Goal: Task Accomplishment & Management: Complete application form

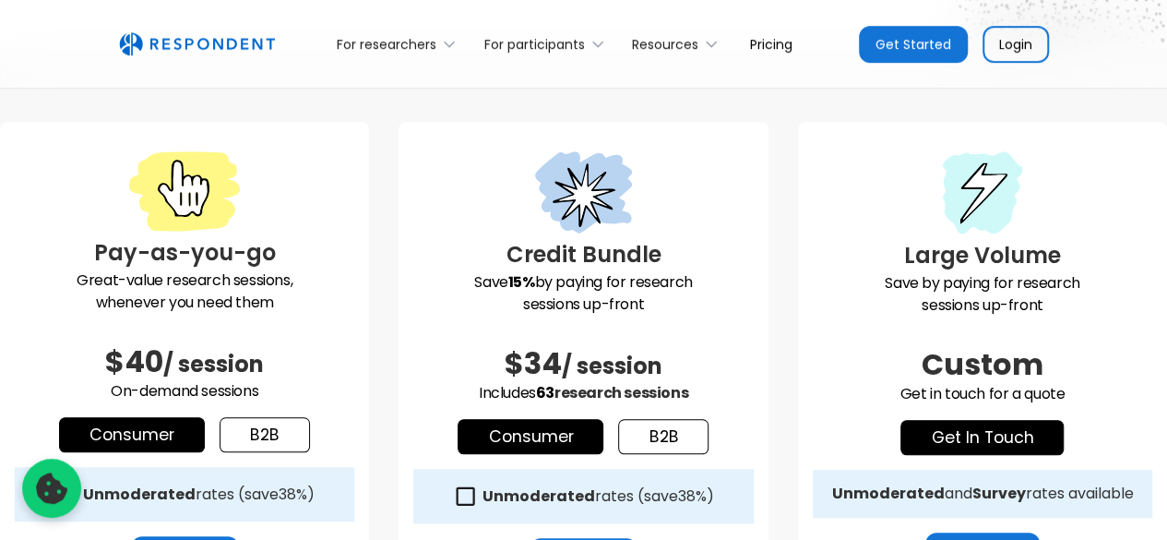
scroll to position [553, 0]
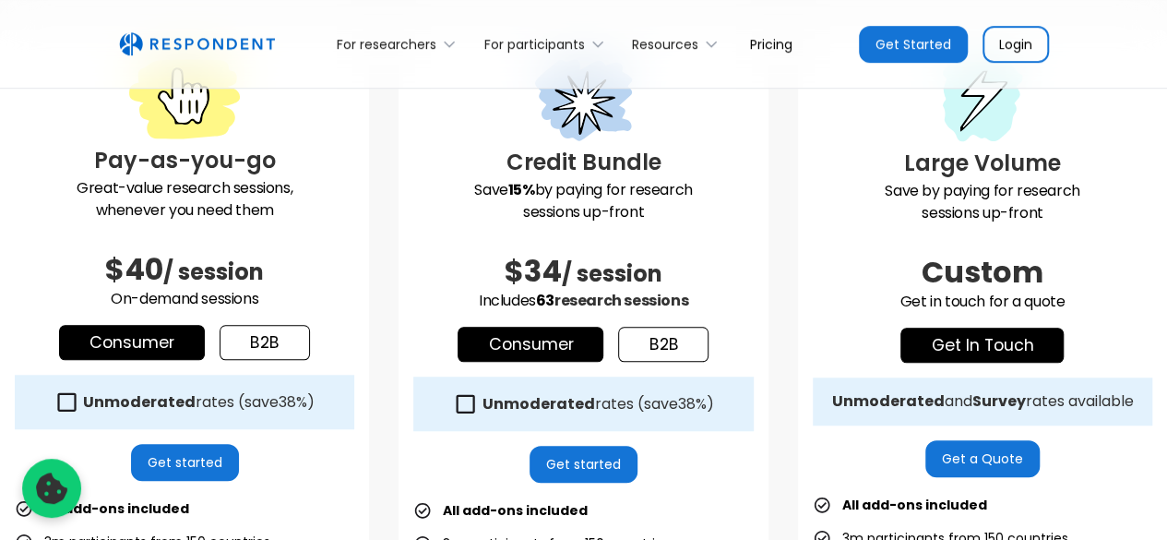
click at [256, 339] on link "b2b" at bounding box center [265, 342] width 90 height 35
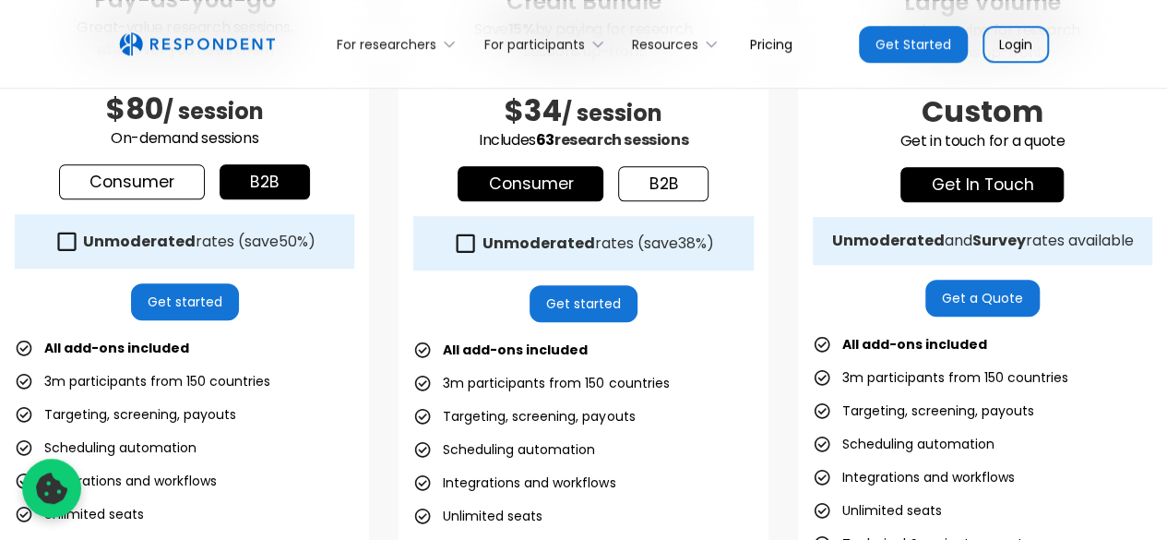
scroll to position [686, 0]
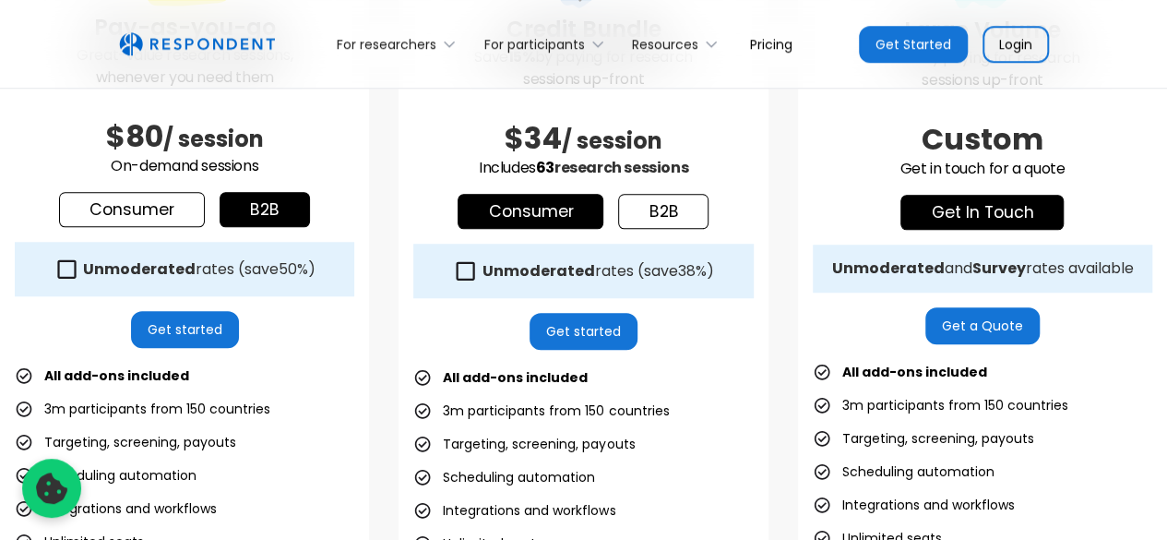
click at [214, 324] on link "Get started" at bounding box center [185, 329] width 108 height 37
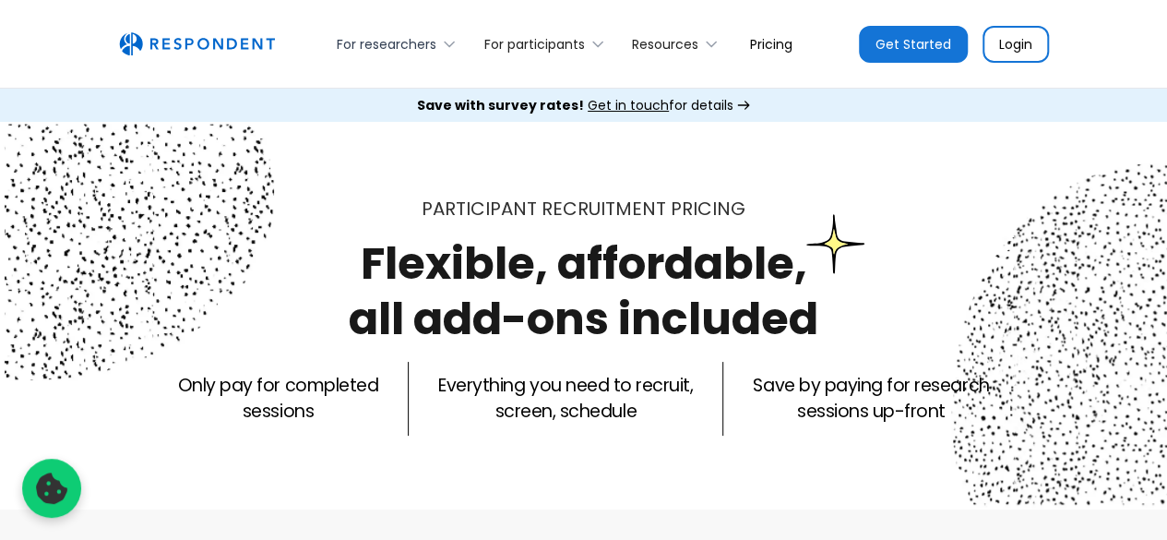
click at [377, 38] on div "For researchers" at bounding box center [387, 44] width 100 height 18
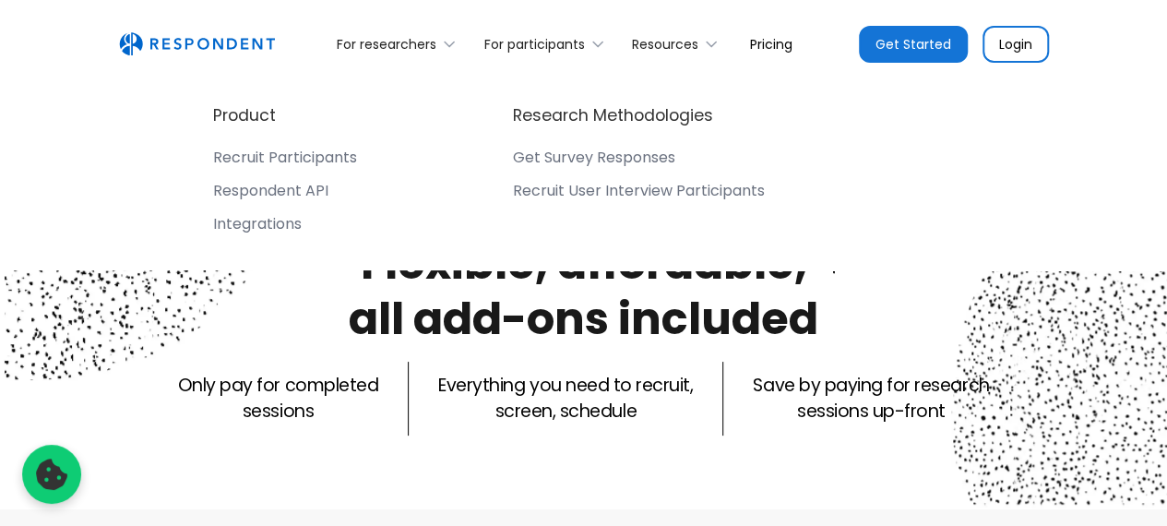
click at [323, 153] on div "Recruit Participants" at bounding box center [285, 158] width 144 height 18
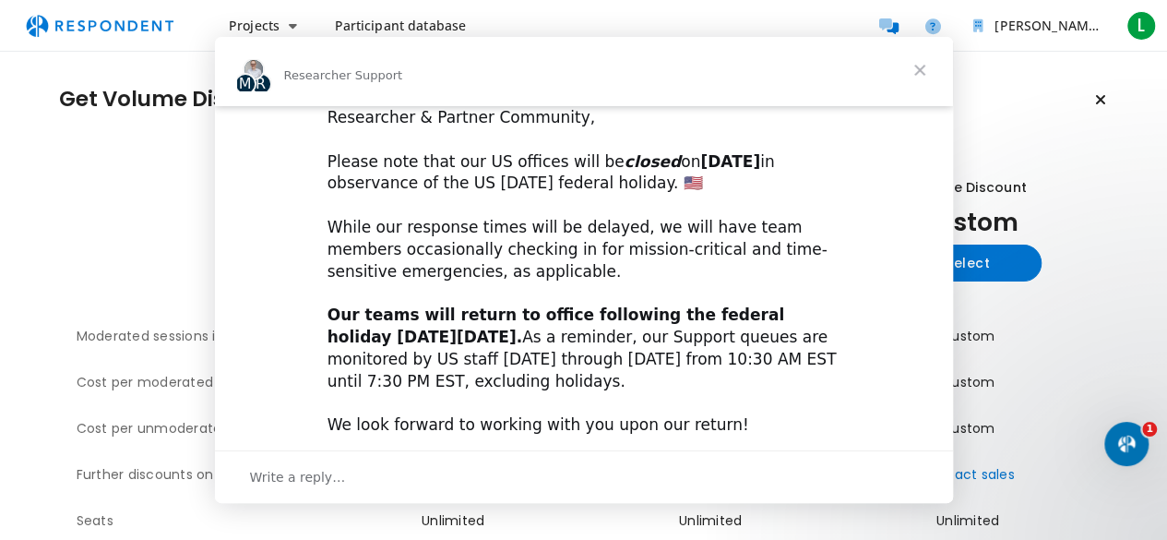
scroll to position [96, 0]
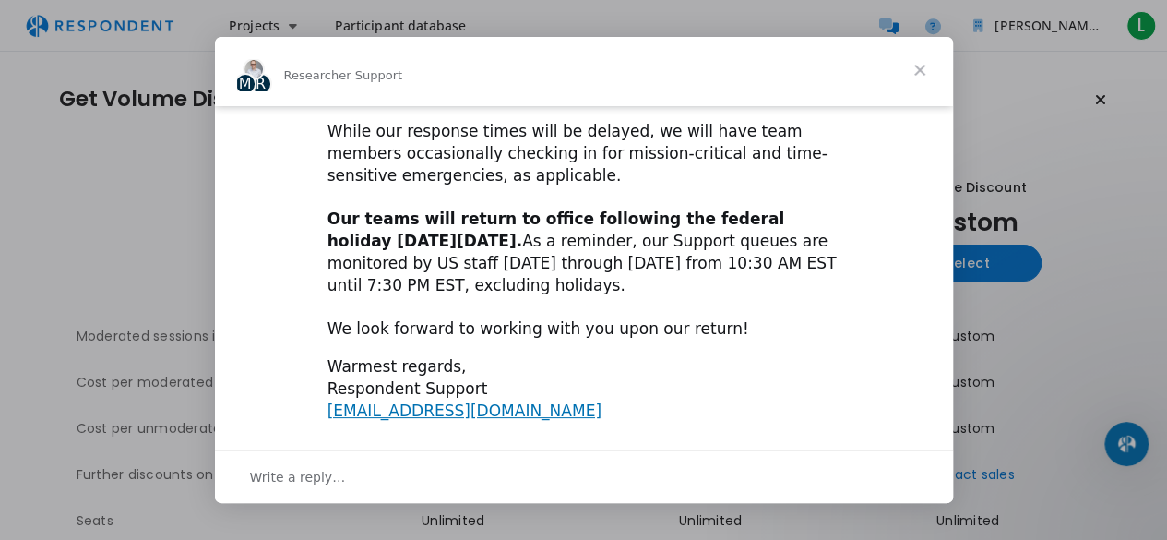
click at [911, 73] on span "Close" at bounding box center [919, 70] width 66 height 66
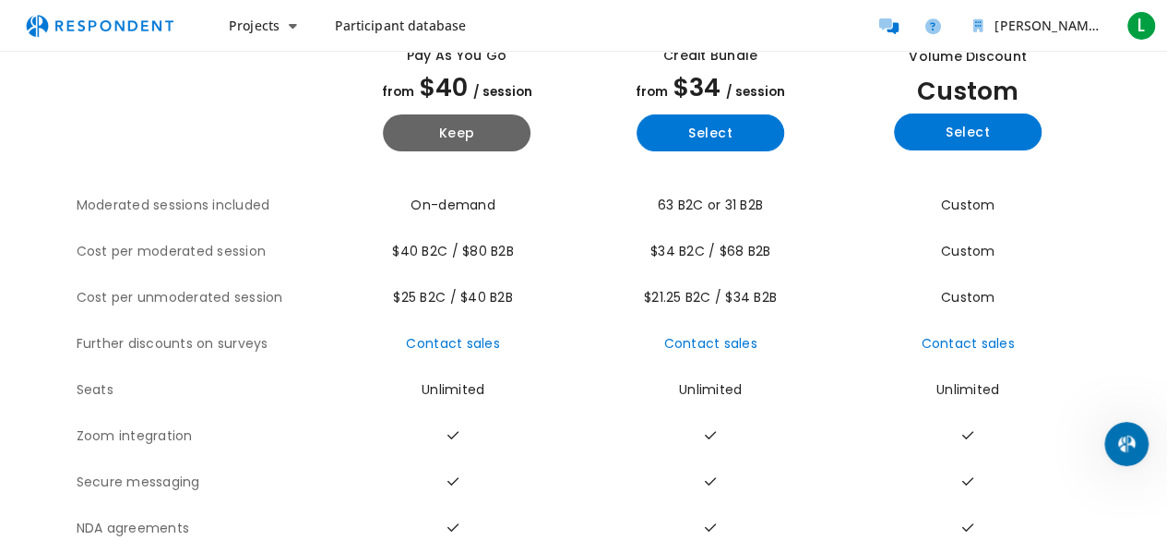
scroll to position [0, 0]
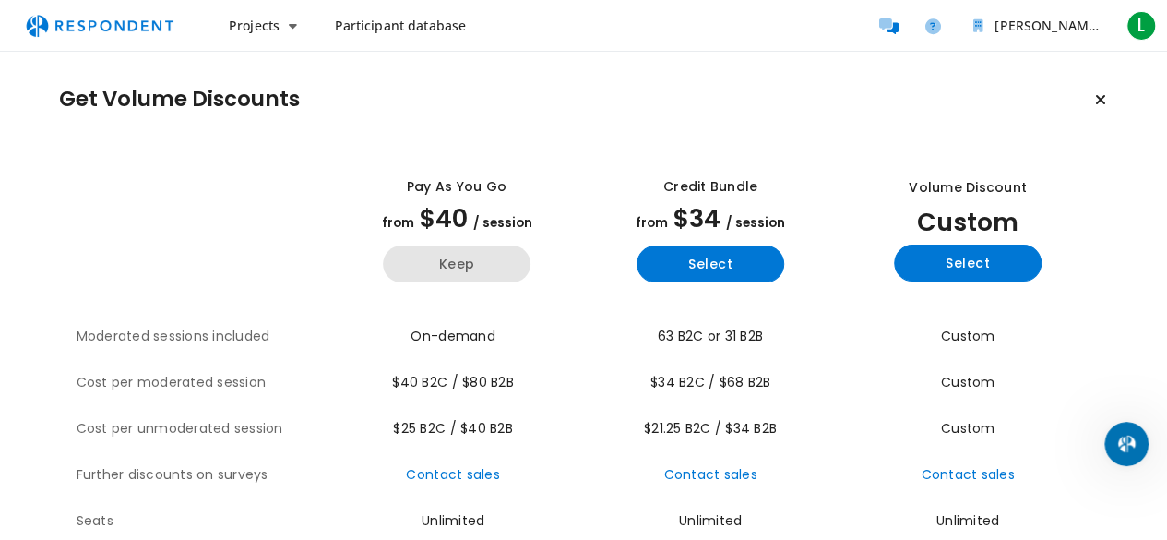
click at [410, 272] on button "Keep" at bounding box center [457, 263] width 148 height 37
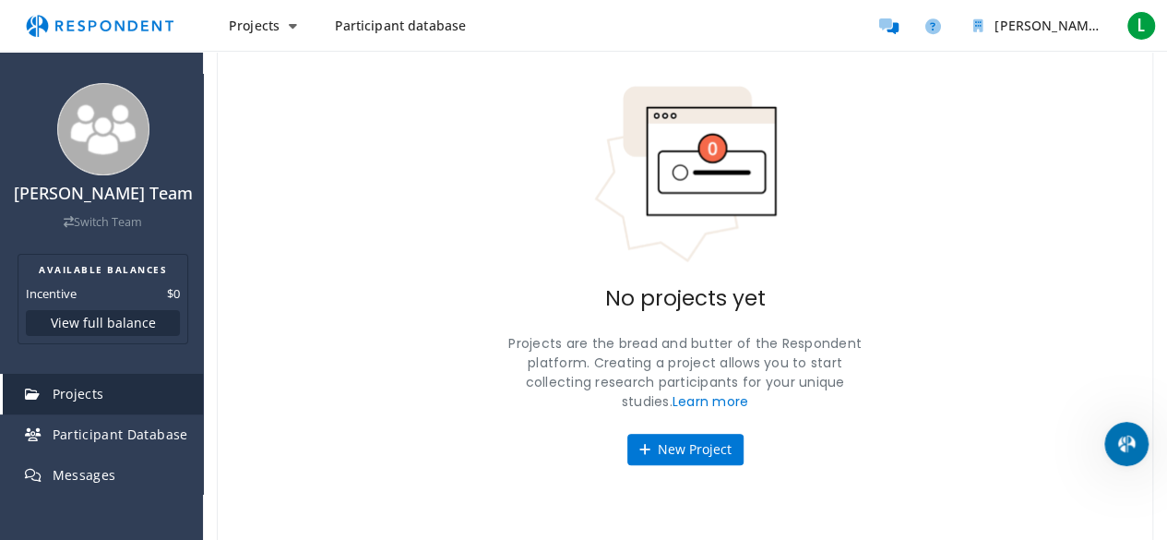
scroll to position [123, 0]
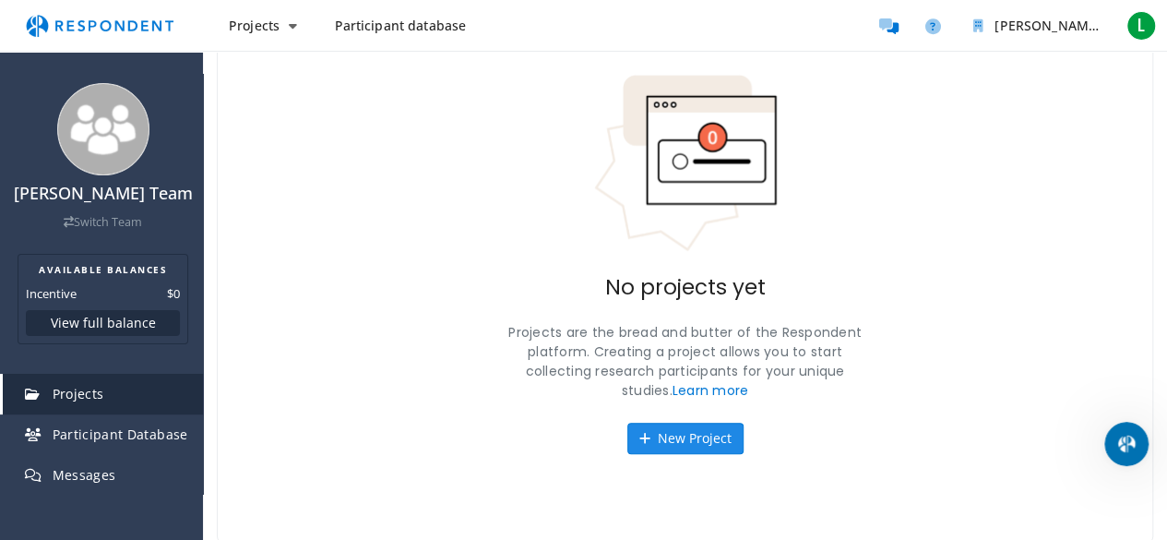
click at [660, 427] on button "New Project" at bounding box center [685, 437] width 116 height 31
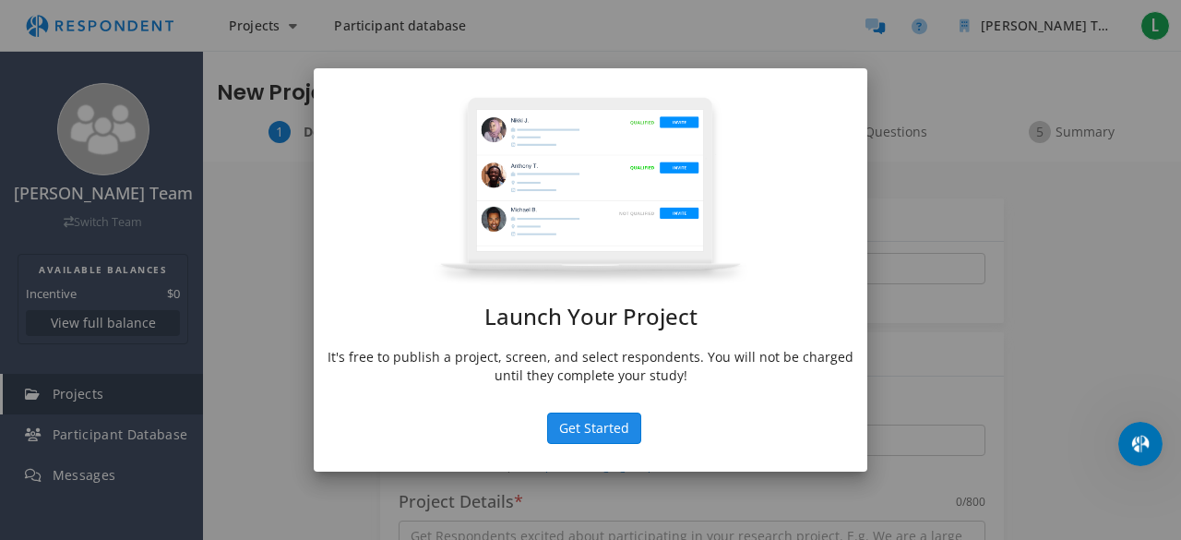
click at [620, 425] on button "Get Started" at bounding box center [594, 427] width 94 height 31
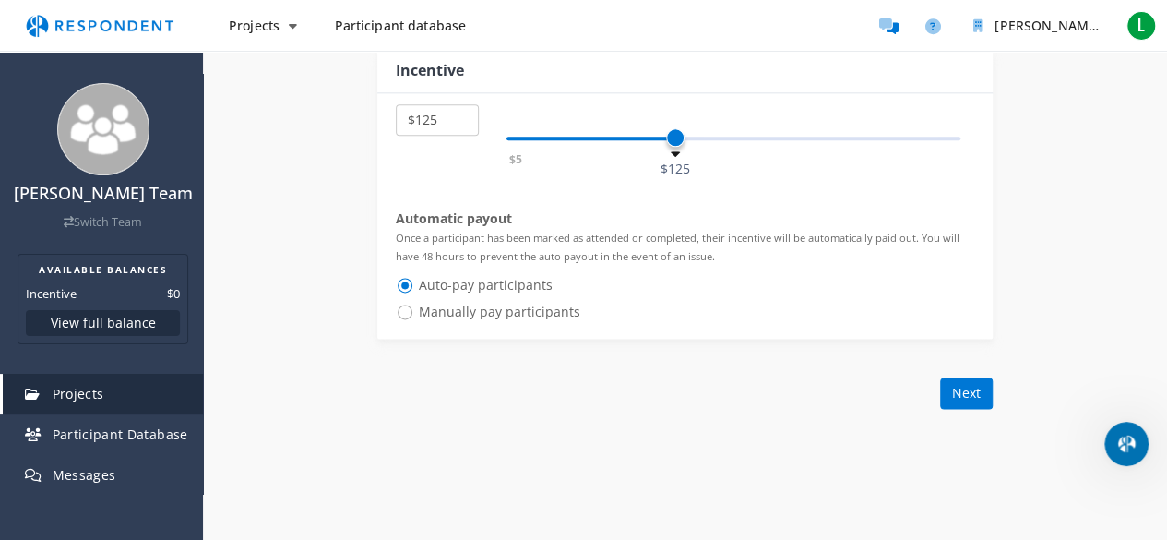
scroll to position [1107, 0]
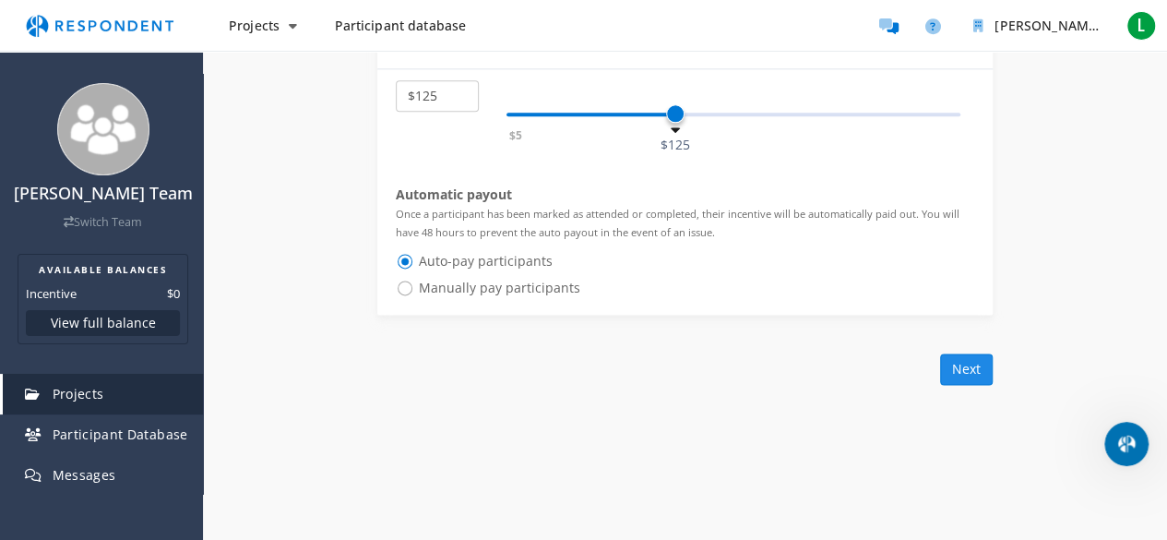
click at [971, 362] on button "Next" at bounding box center [966, 368] width 53 height 31
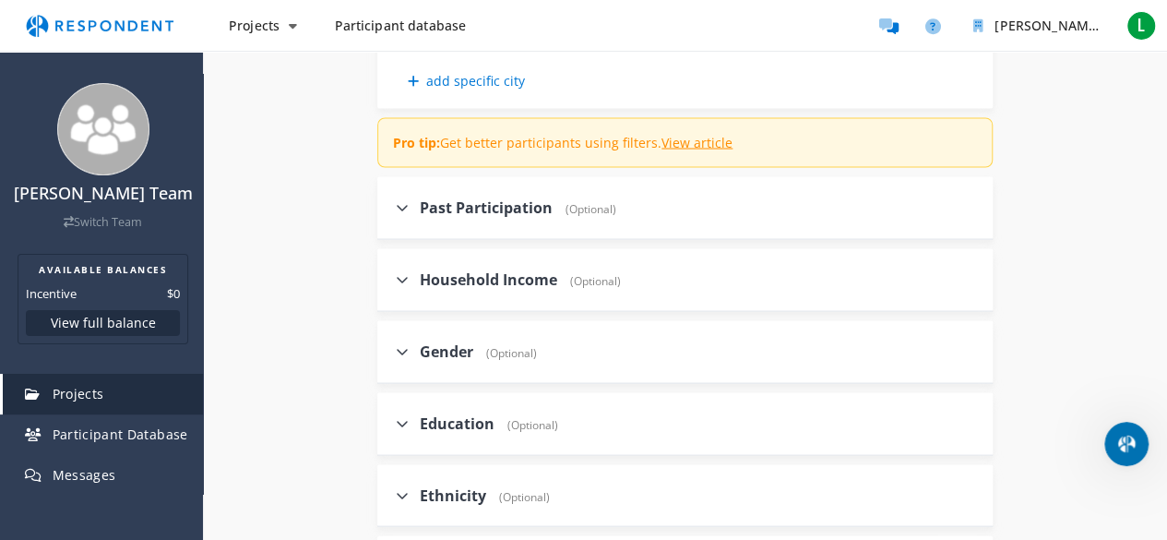
scroll to position [1845, 0]
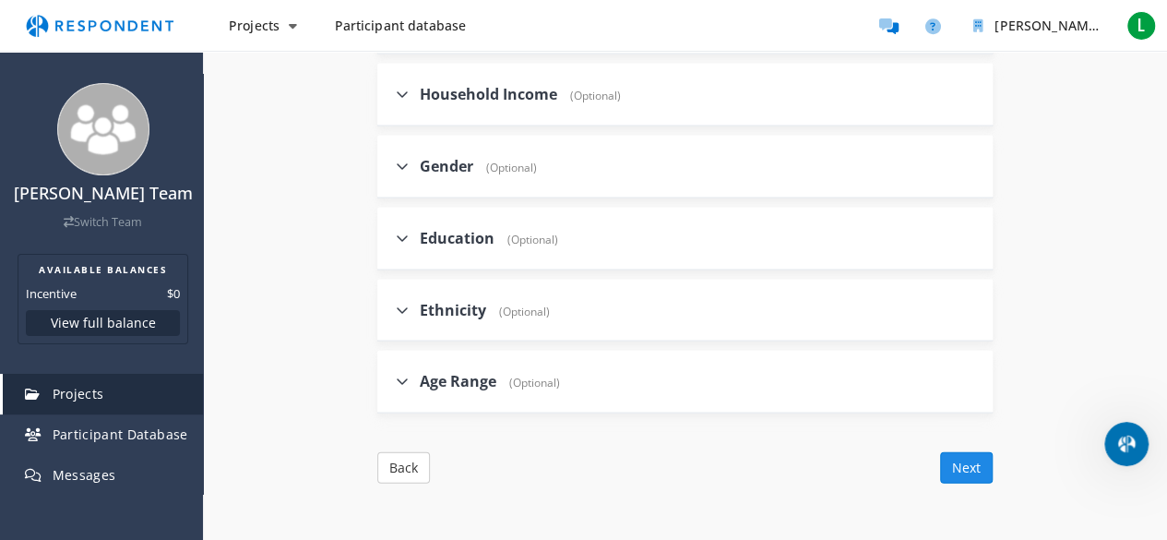
click at [978, 459] on button "Next" at bounding box center [966, 467] width 53 height 31
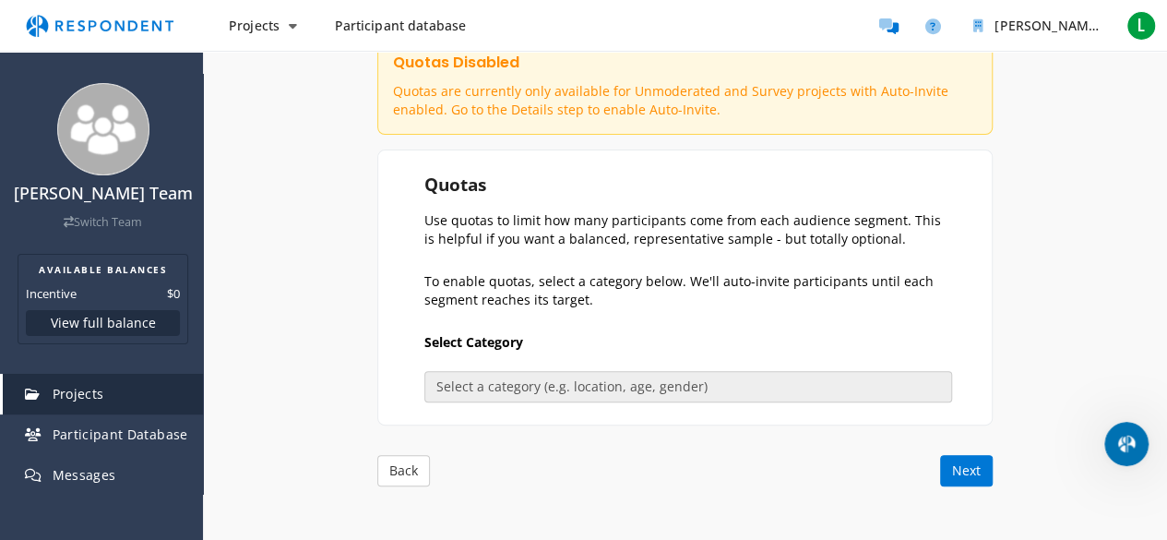
scroll to position [184, 0]
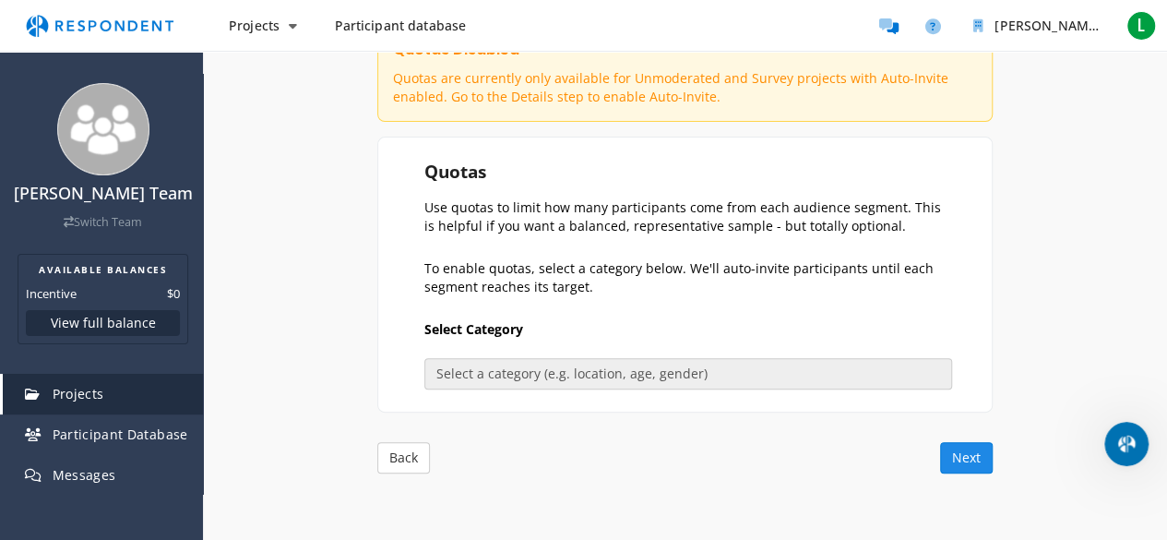
click at [972, 457] on button "Next" at bounding box center [966, 457] width 53 height 31
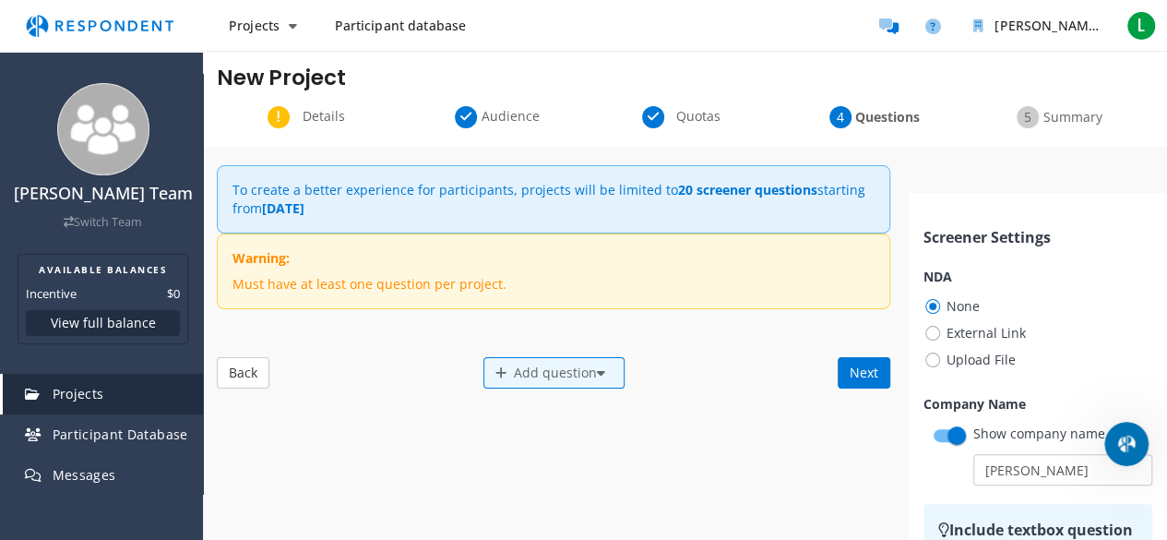
scroll to position [0, 0]
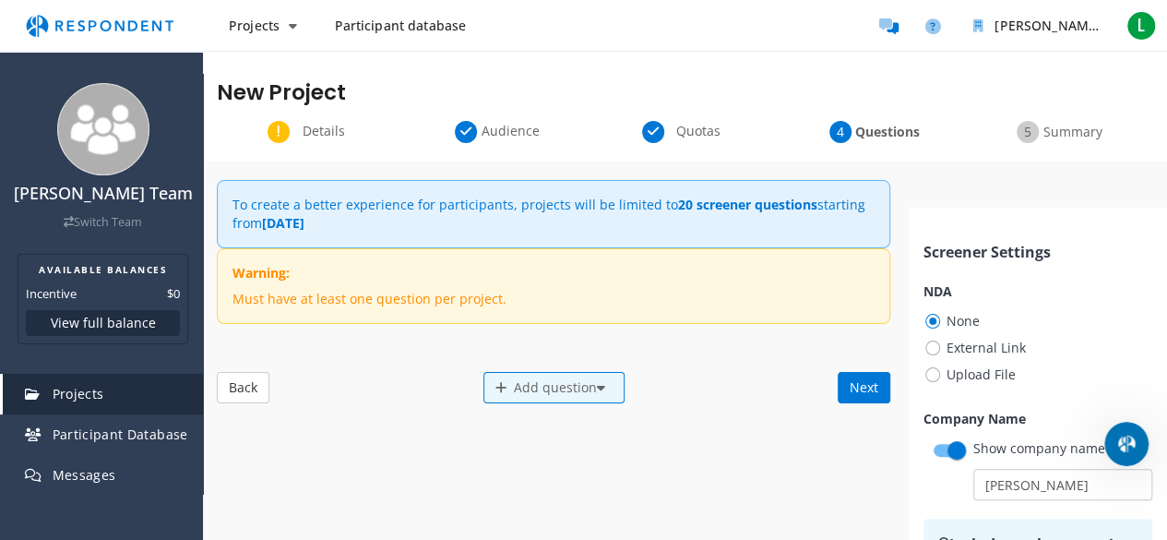
click at [513, 134] on span "Audience" at bounding box center [511, 131] width 61 height 18
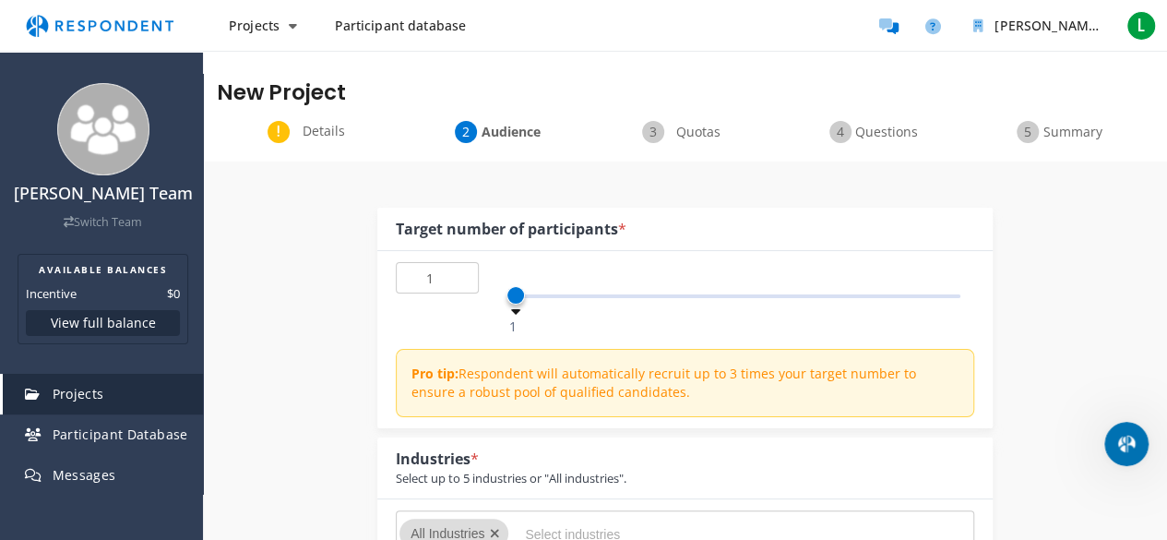
scroll to position [184, 0]
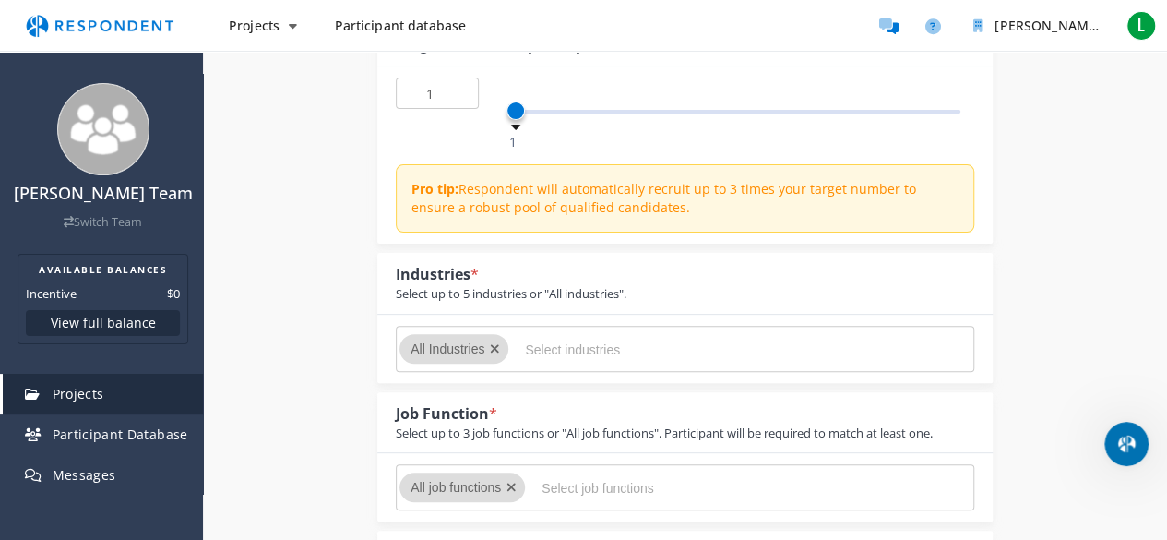
click at [539, 351] on input "Select industries" at bounding box center [663, 349] width 277 height 31
click at [479, 328] on md-chips-wrap "All Industries" at bounding box center [685, 349] width 578 height 46
click at [541, 359] on input "Select industries" at bounding box center [663, 349] width 277 height 31
click at [547, 354] on input "Select industries" at bounding box center [663, 349] width 277 height 31
type input "c"
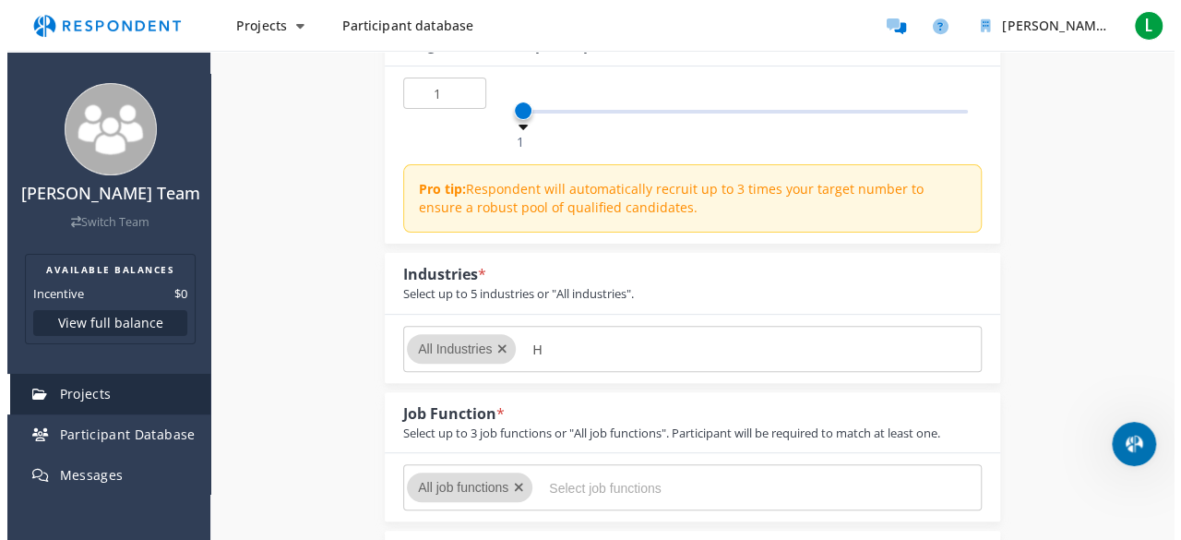
scroll to position [0, 0]
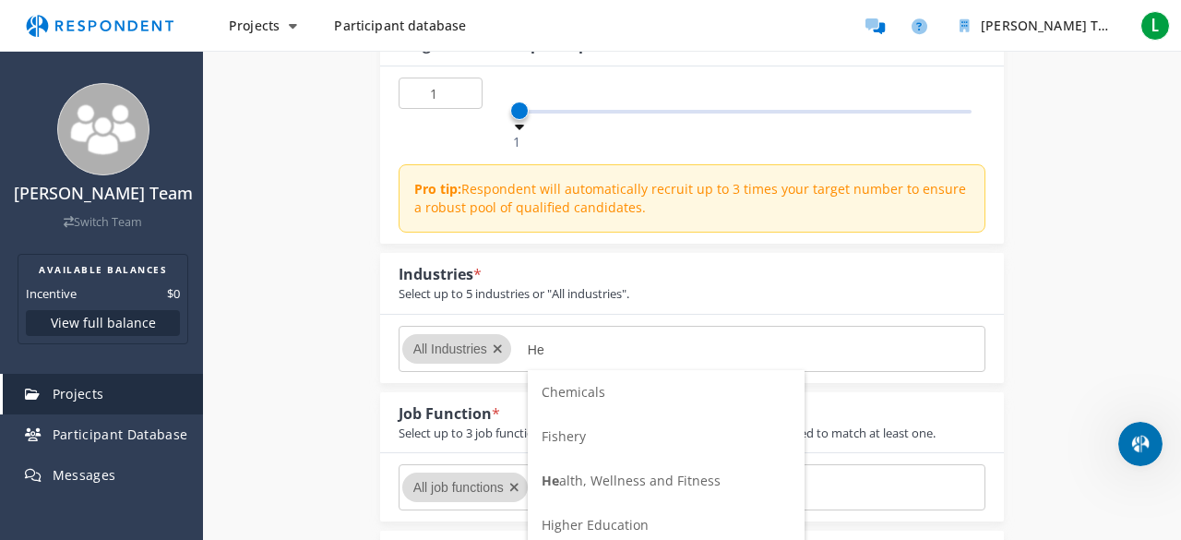
type input "He"
click at [623, 475] on span "He alth, Wellness and Fitness" at bounding box center [630, 480] width 179 height 18
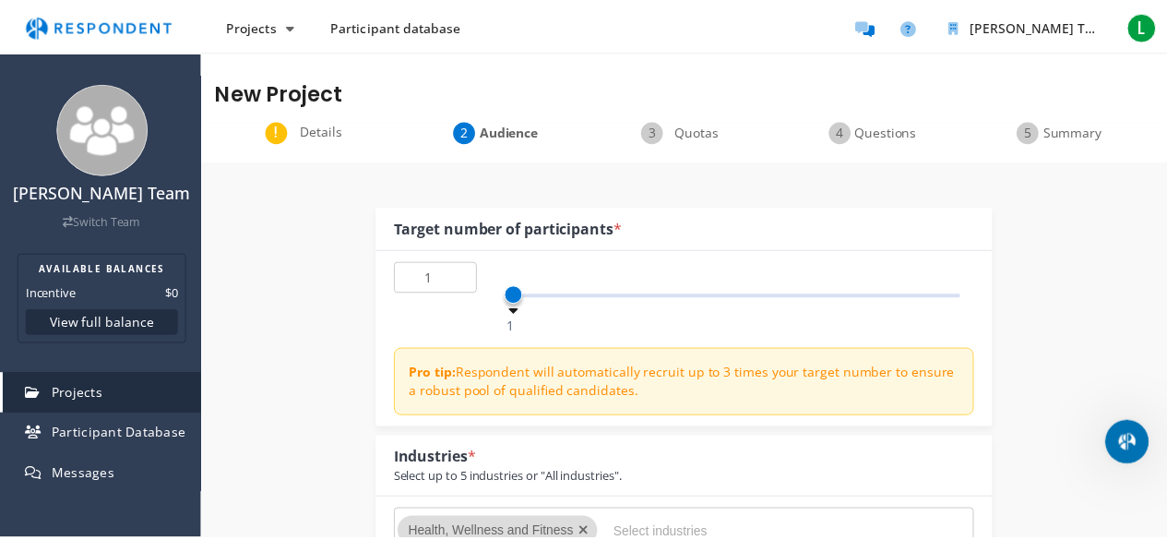
scroll to position [184, 0]
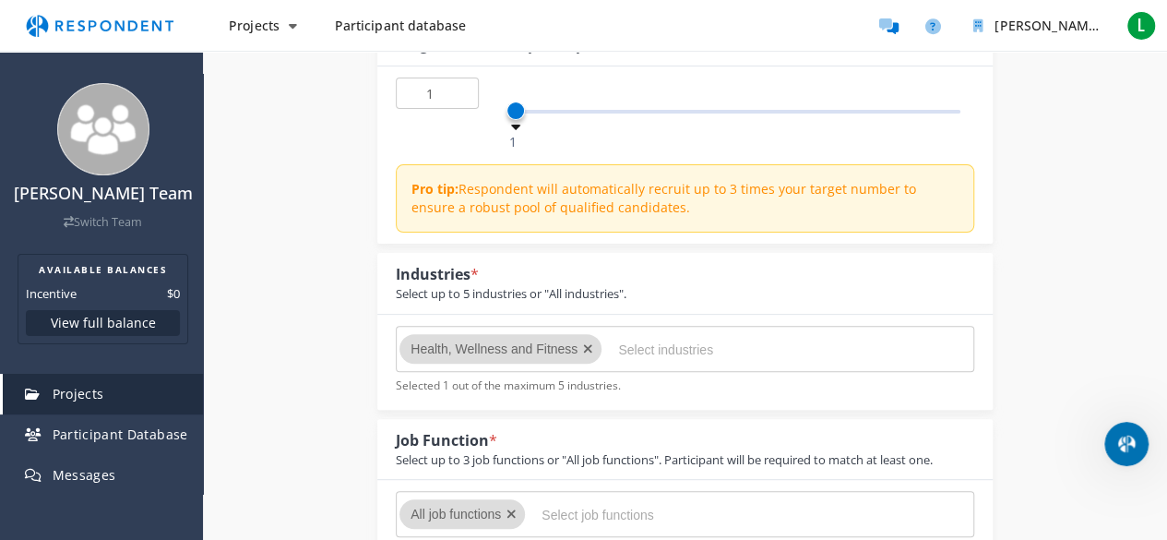
click at [671, 351] on input "Select industries" at bounding box center [756, 349] width 277 height 31
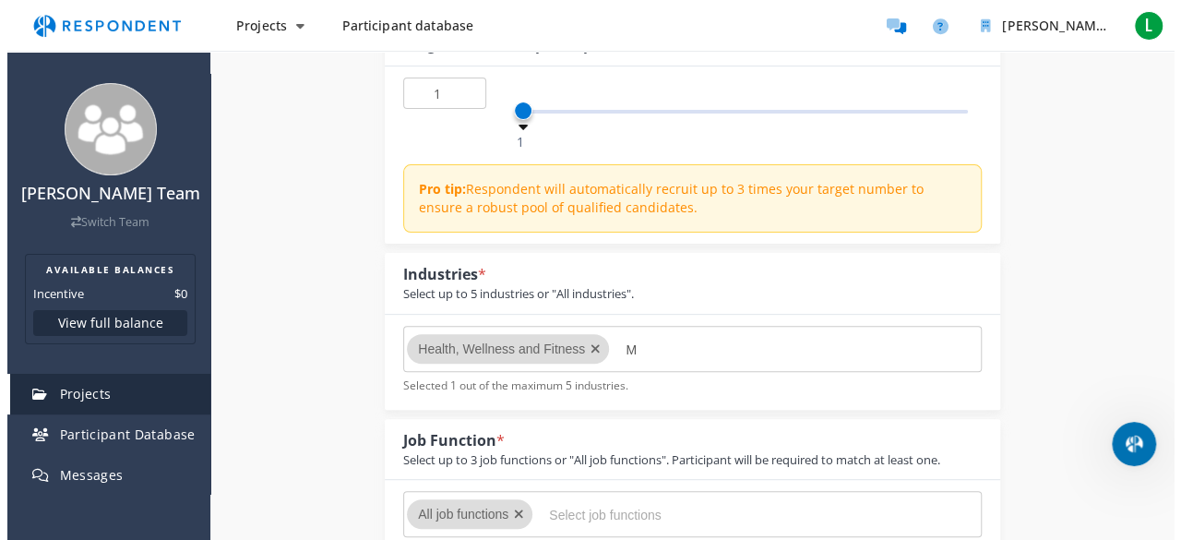
scroll to position [0, 0]
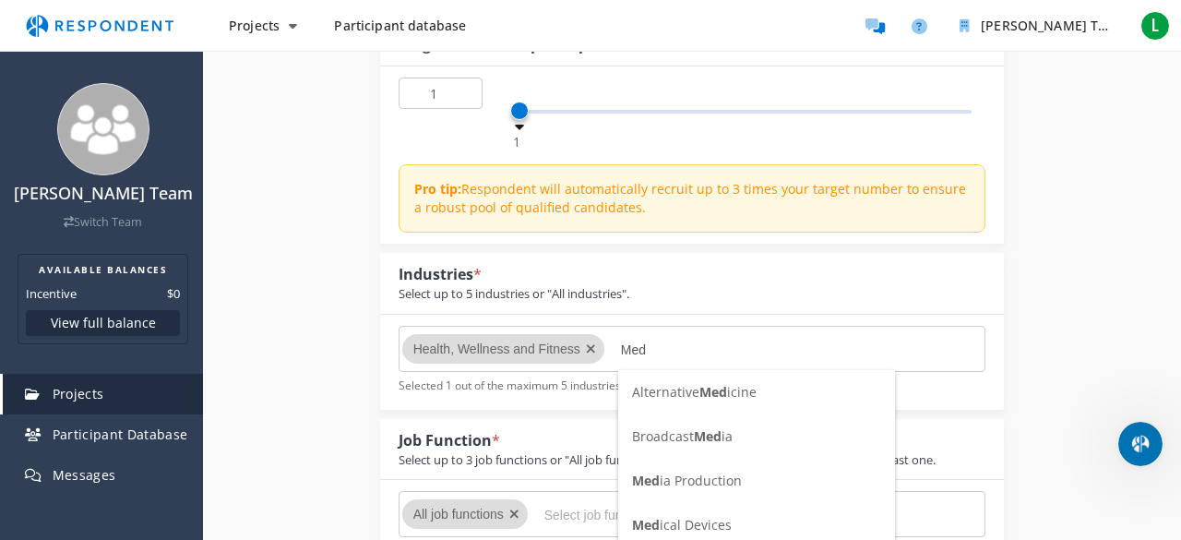
type input "Med"
click at [672, 394] on span "Alternative Med icine" at bounding box center [694, 392] width 125 height 18
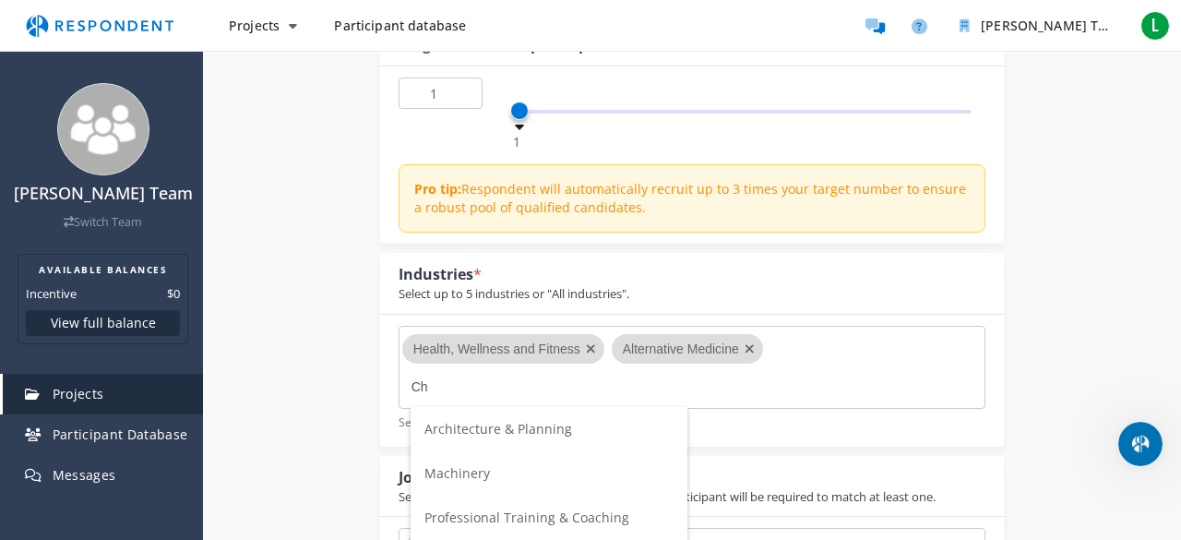
type input "C"
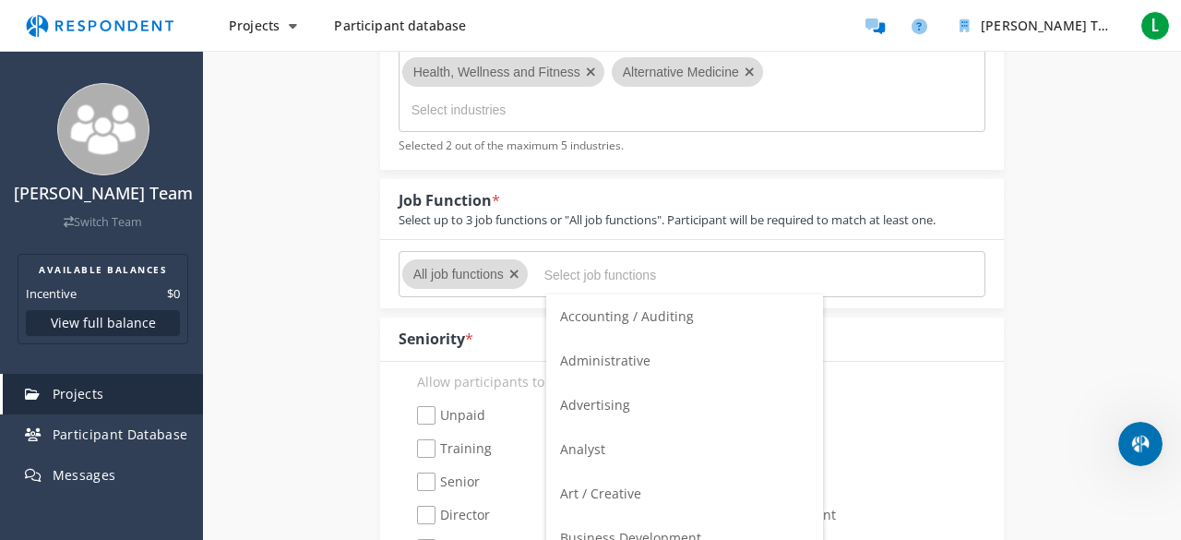
click at [581, 274] on input "Select job functions" at bounding box center [682, 274] width 277 height 31
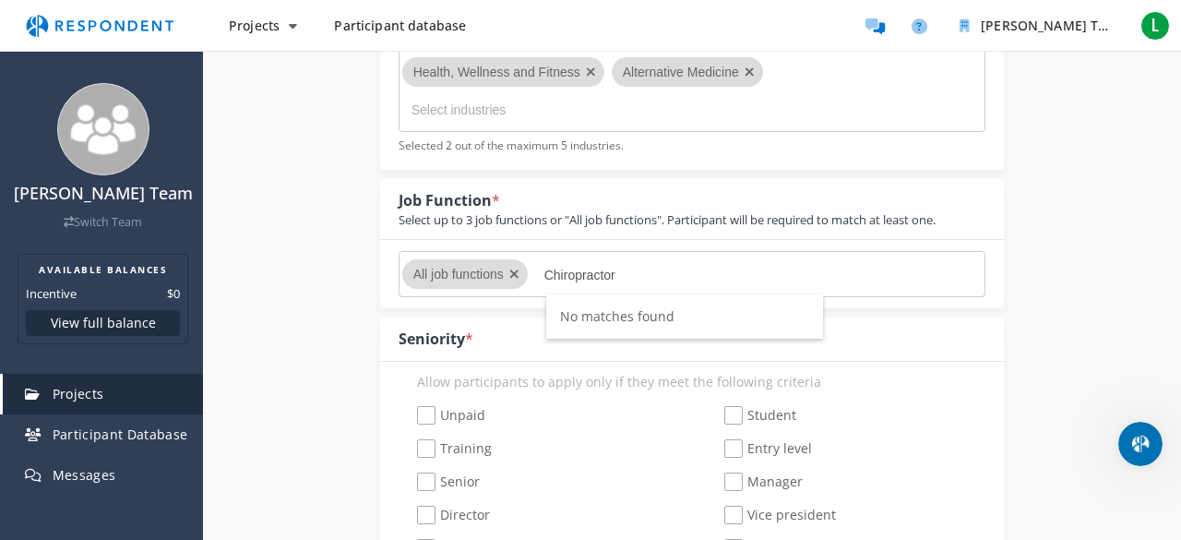
type input "Chiropractor"
click at [707, 247] on div "All job functions" at bounding box center [692, 274] width 624 height 68
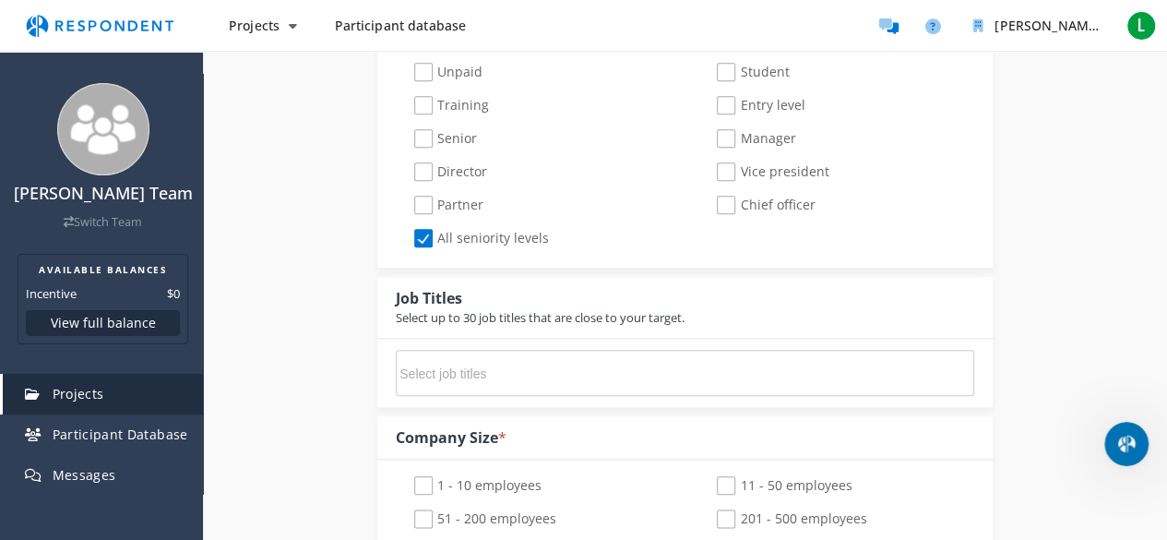
scroll to position [830, 0]
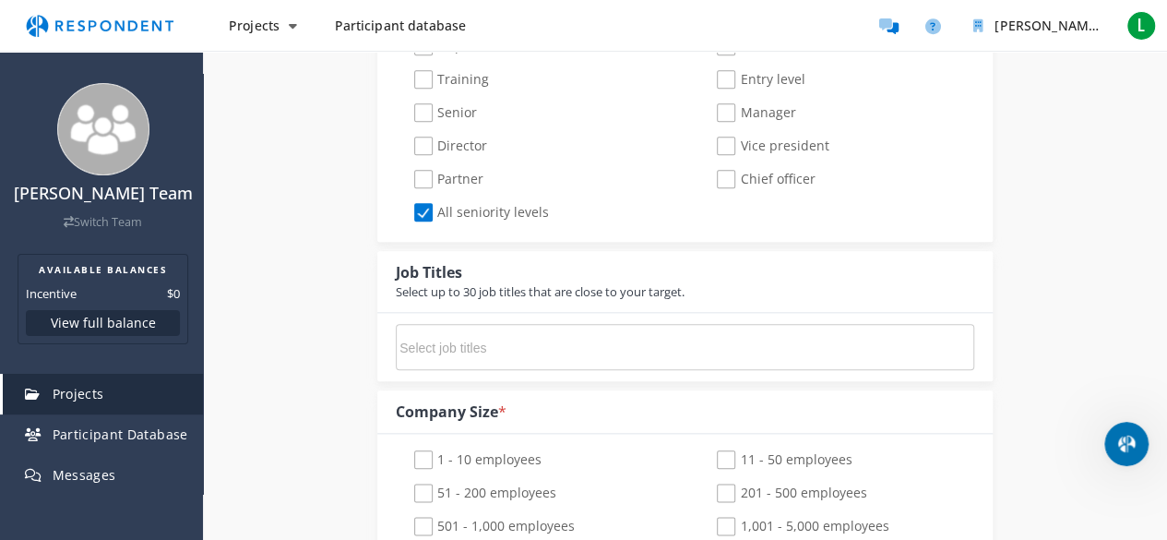
click at [517, 340] on input "Select job titles" at bounding box center [537, 347] width 277 height 31
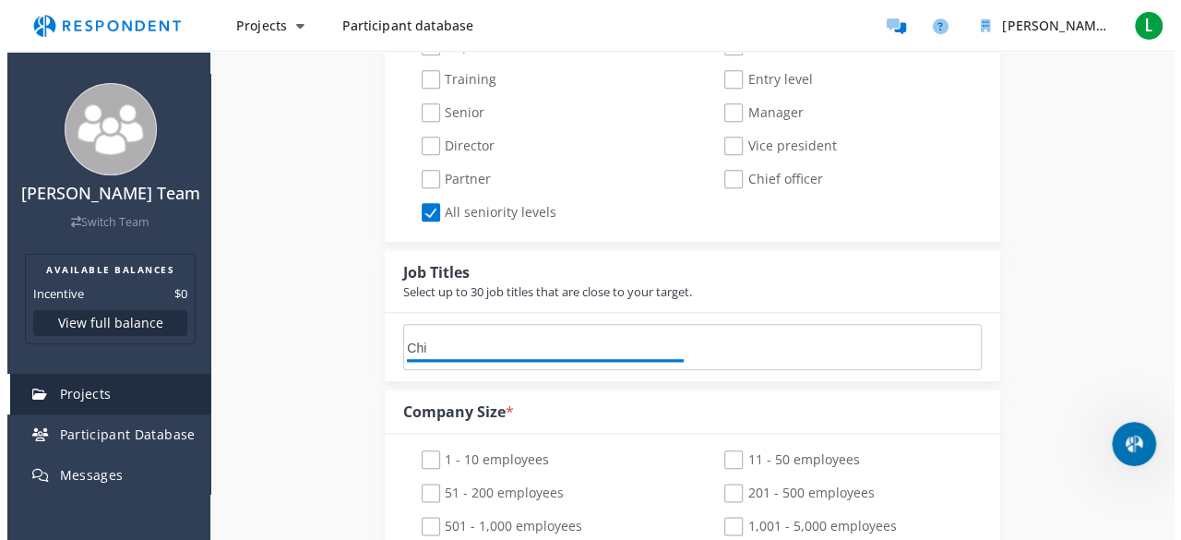
scroll to position [0, 0]
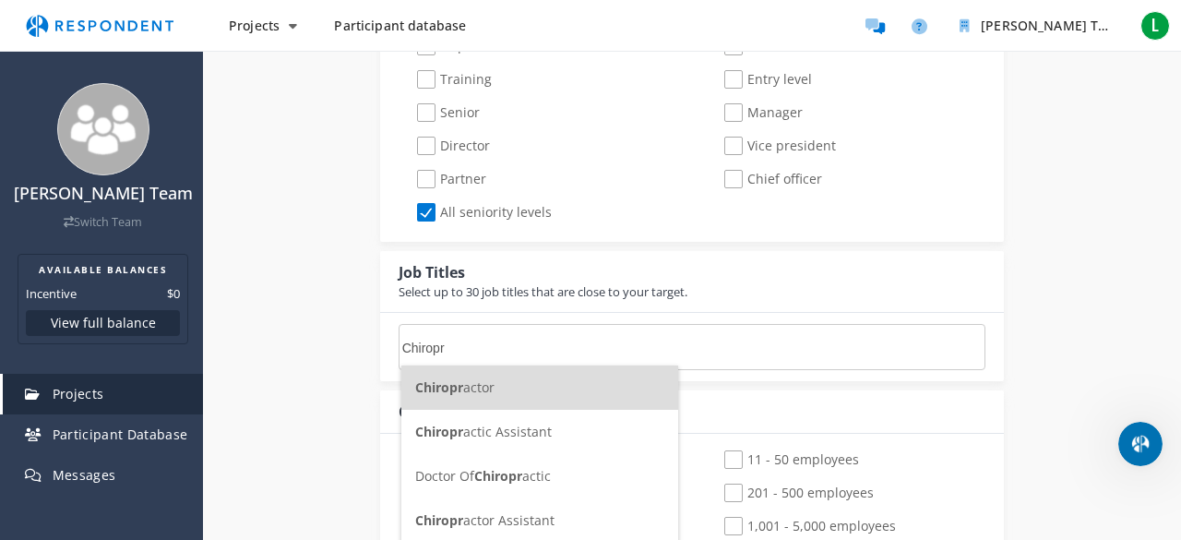
type input "Chiropr"
click at [509, 379] on li "Chiropr actor" at bounding box center [539, 387] width 277 height 44
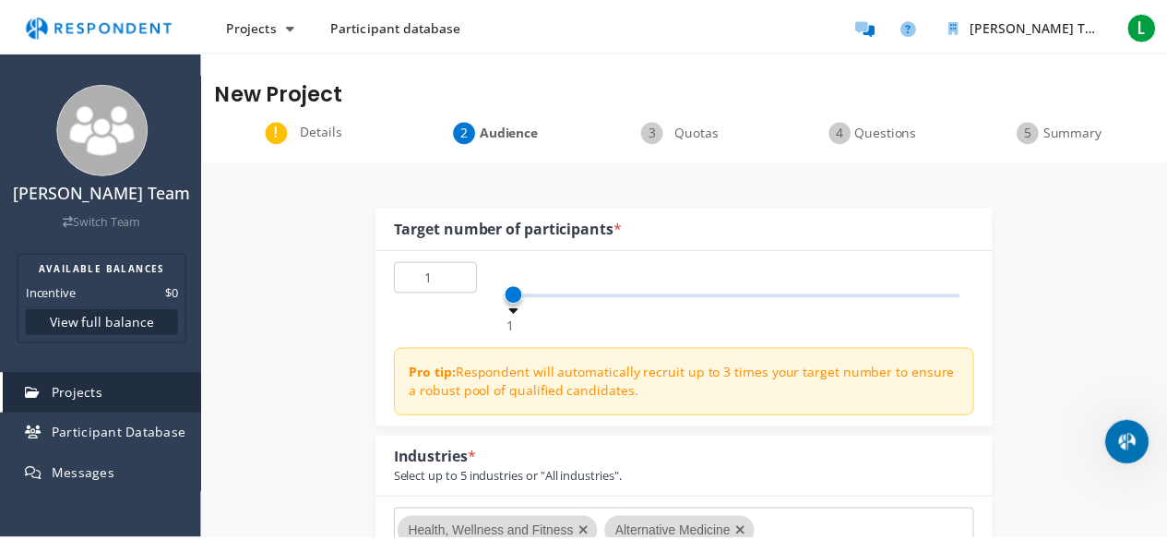
scroll to position [830, 0]
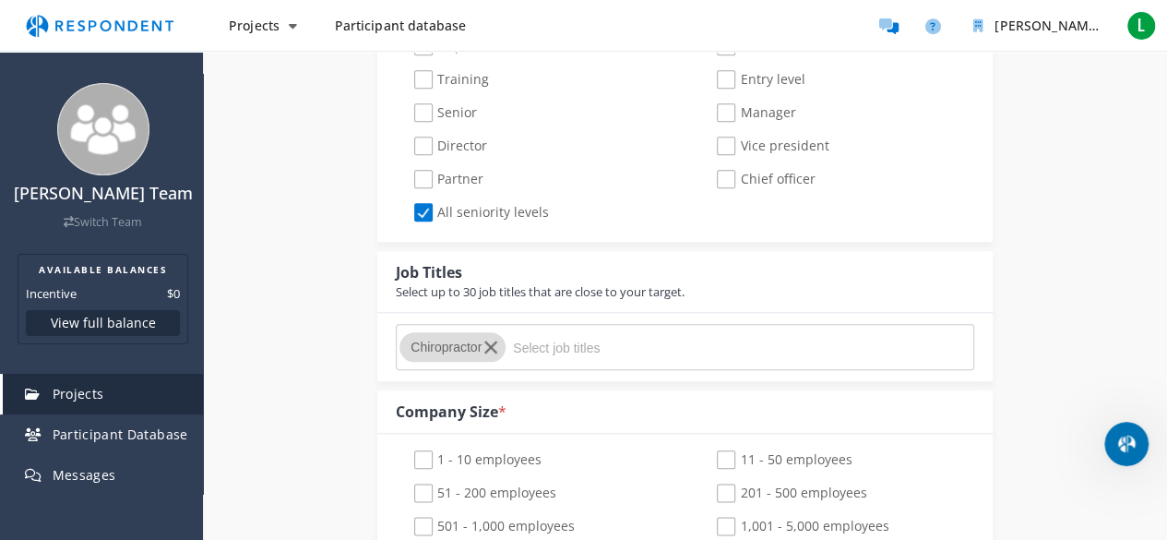
click at [576, 352] on input "Select job titles" at bounding box center [651, 347] width 277 height 31
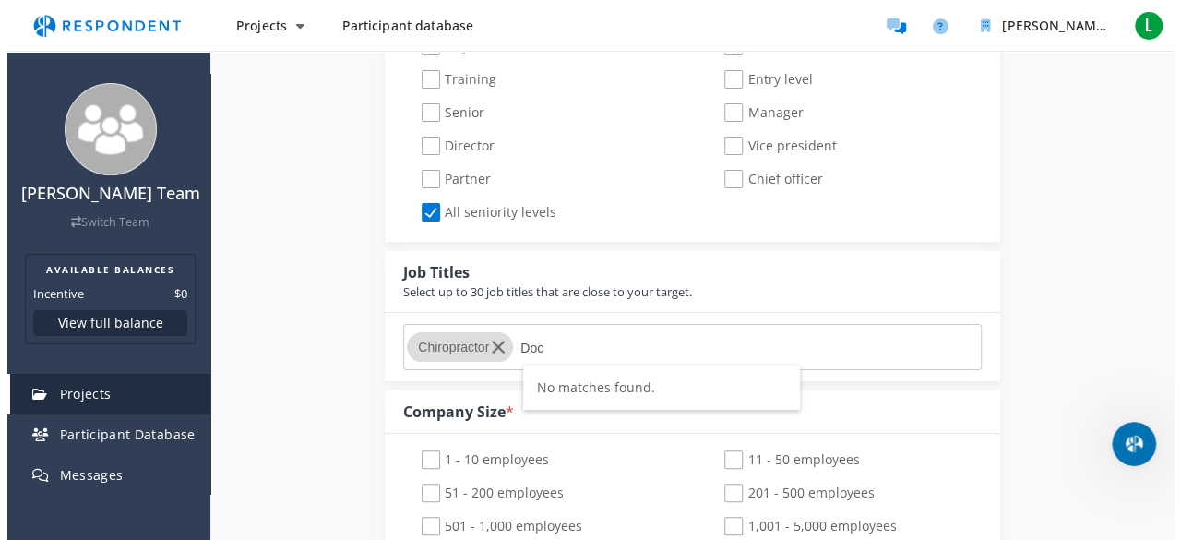
scroll to position [0, 0]
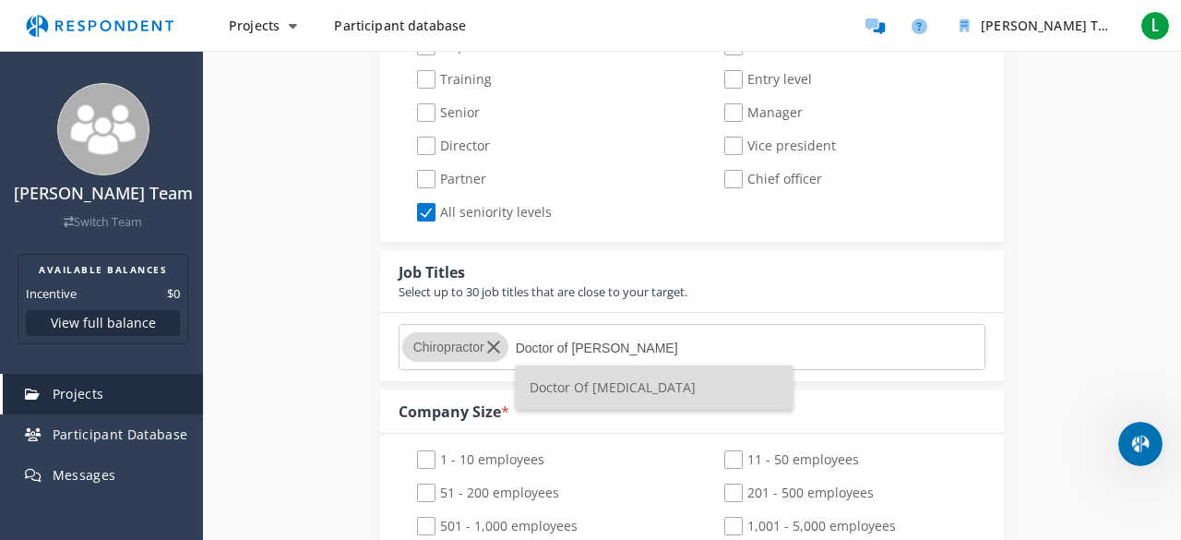
type input "Doctor of Ch"
click at [576, 391] on span "Doctor Of Chiropractic" at bounding box center [612, 387] width 166 height 18
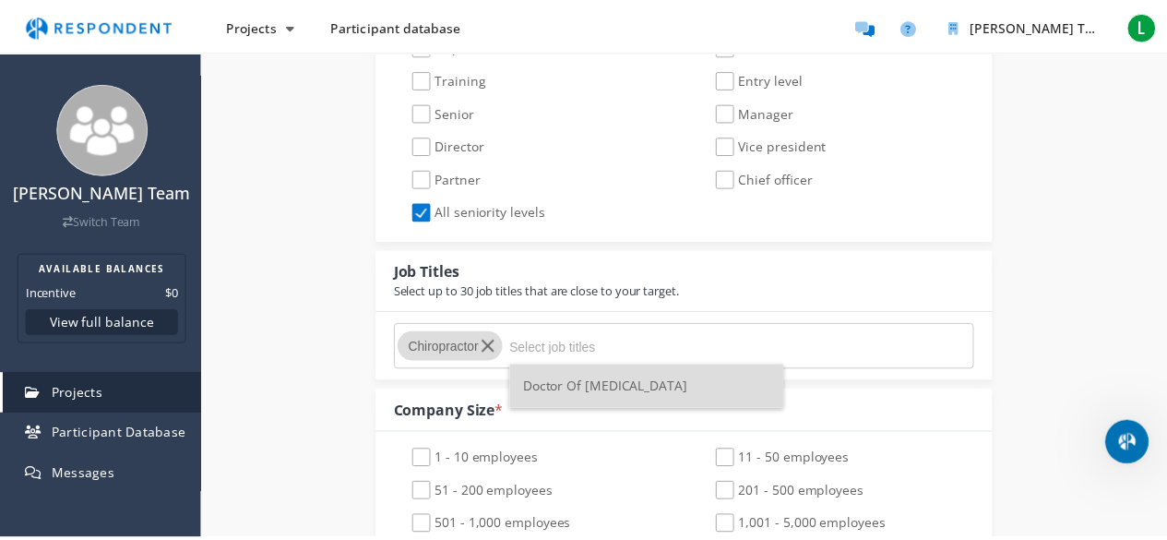
scroll to position [830, 0]
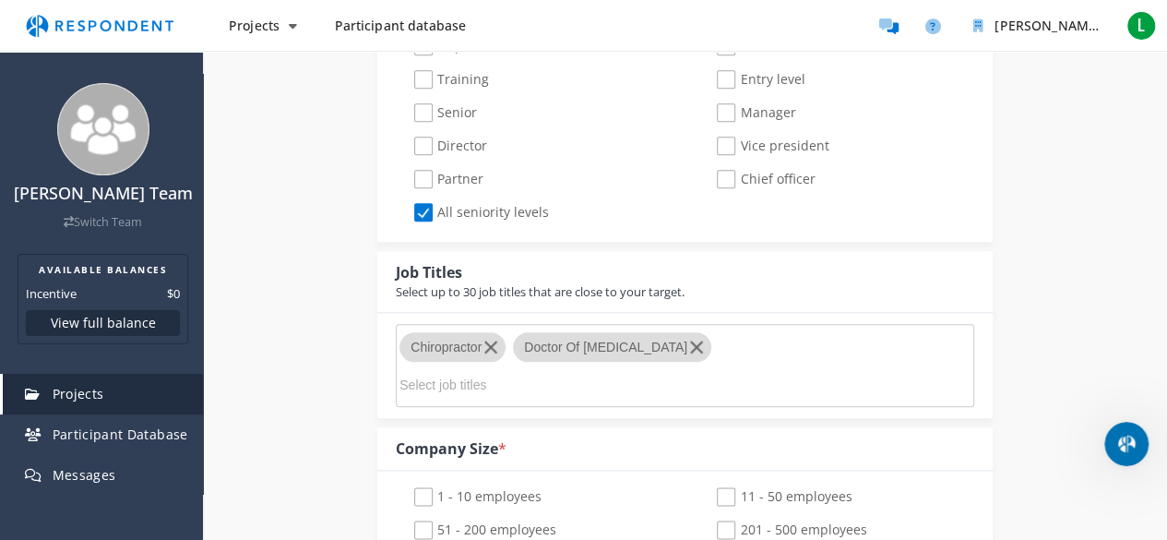
click at [676, 369] on input "Select job titles" at bounding box center [537, 384] width 277 height 31
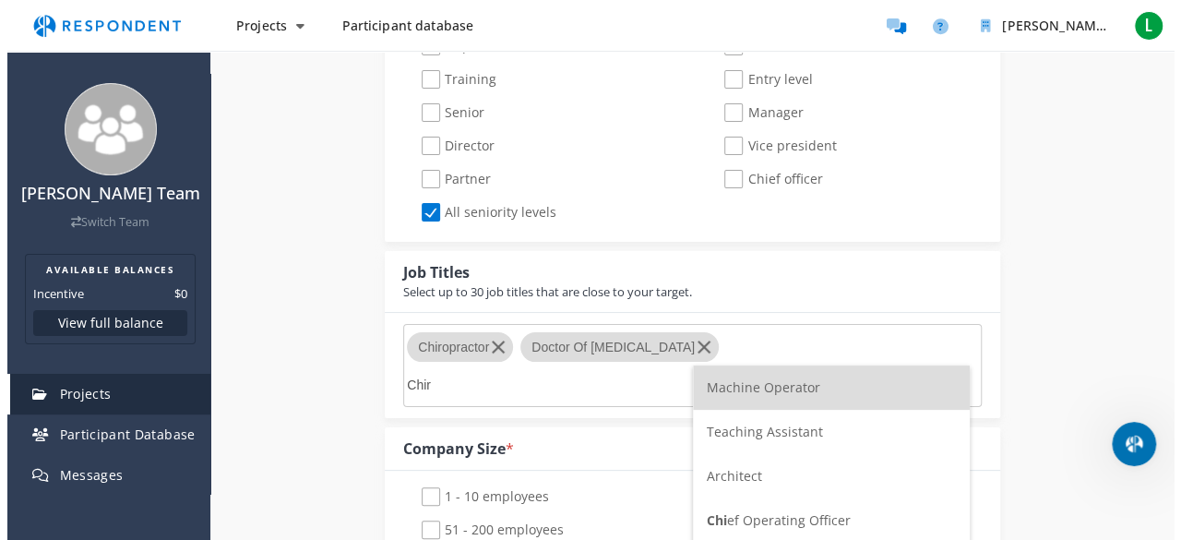
scroll to position [0, 0]
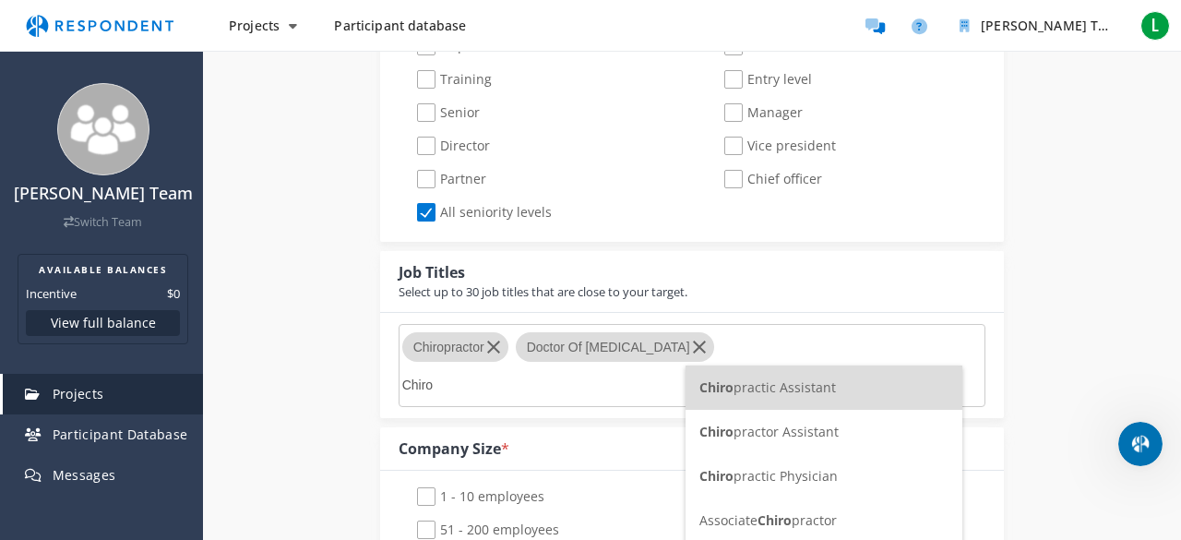
type input "Chiro"
click at [821, 479] on span "Chiro practic Physician" at bounding box center [768, 476] width 138 height 18
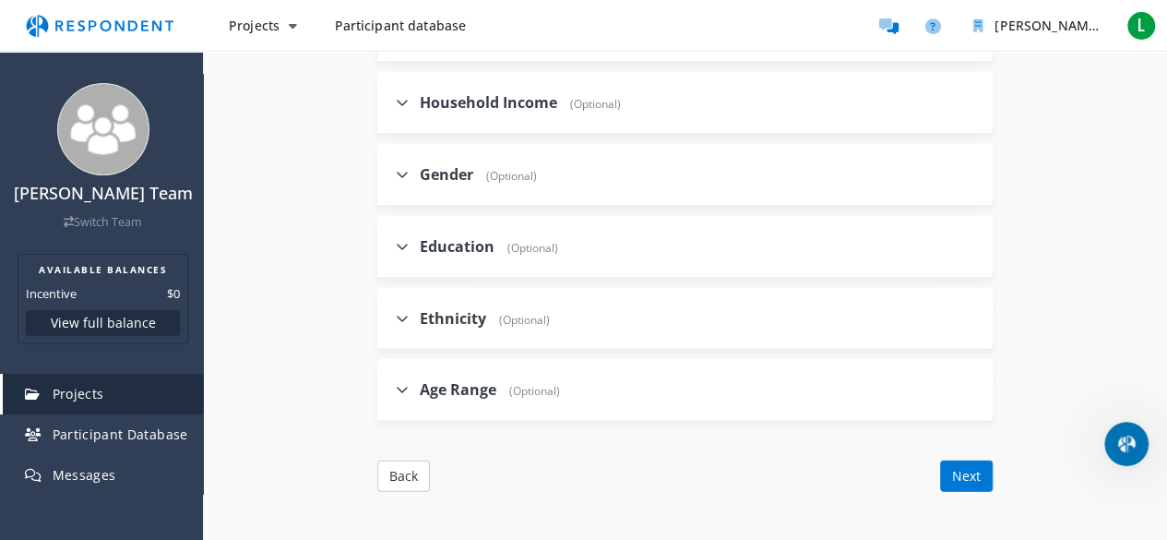
scroll to position [2029, 0]
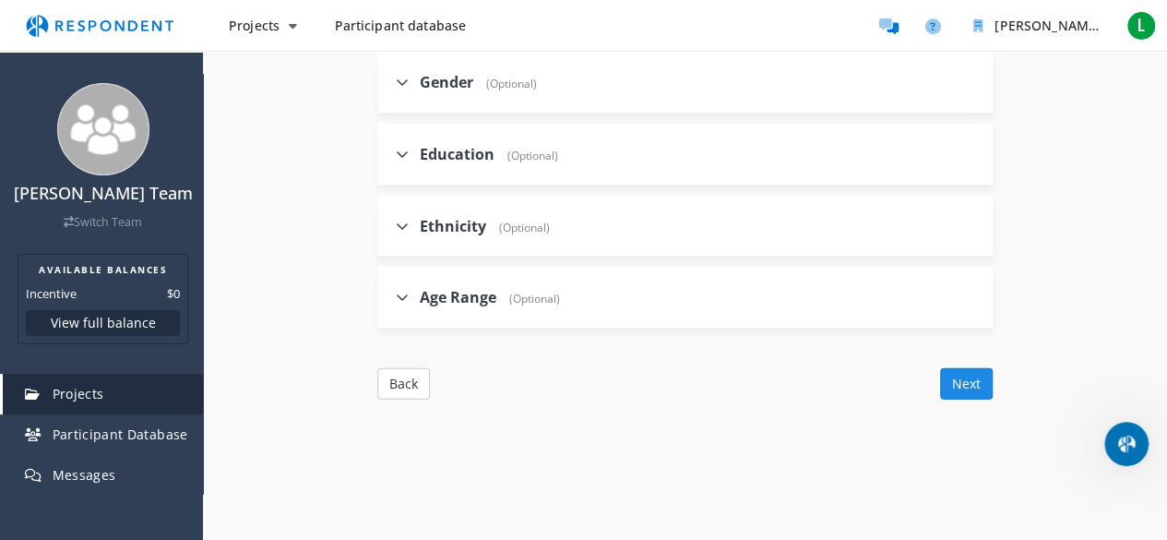
click at [975, 370] on button "Next" at bounding box center [966, 383] width 53 height 31
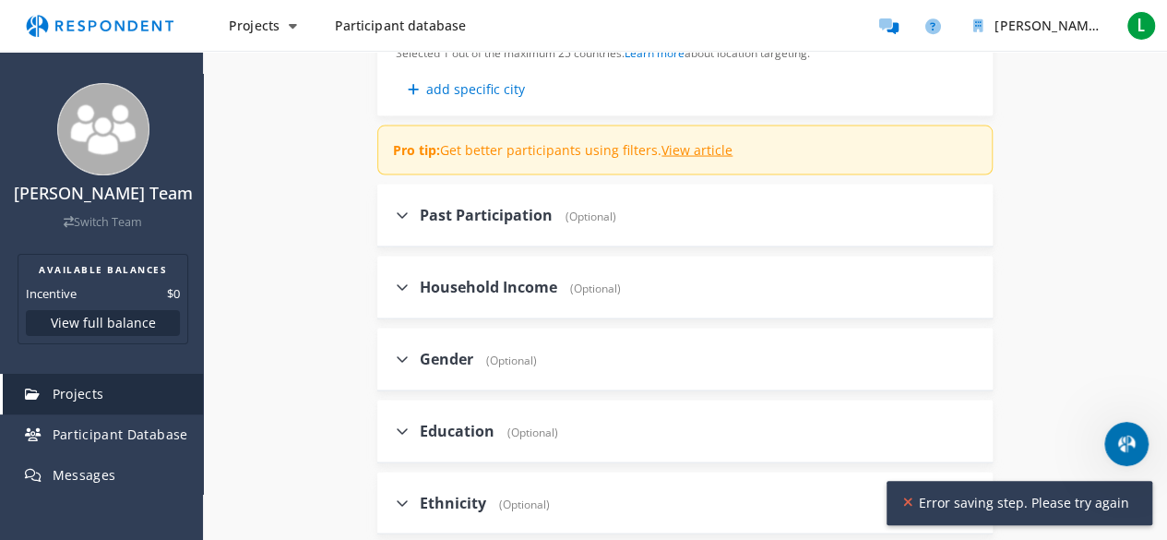
scroll to position [1568, 0]
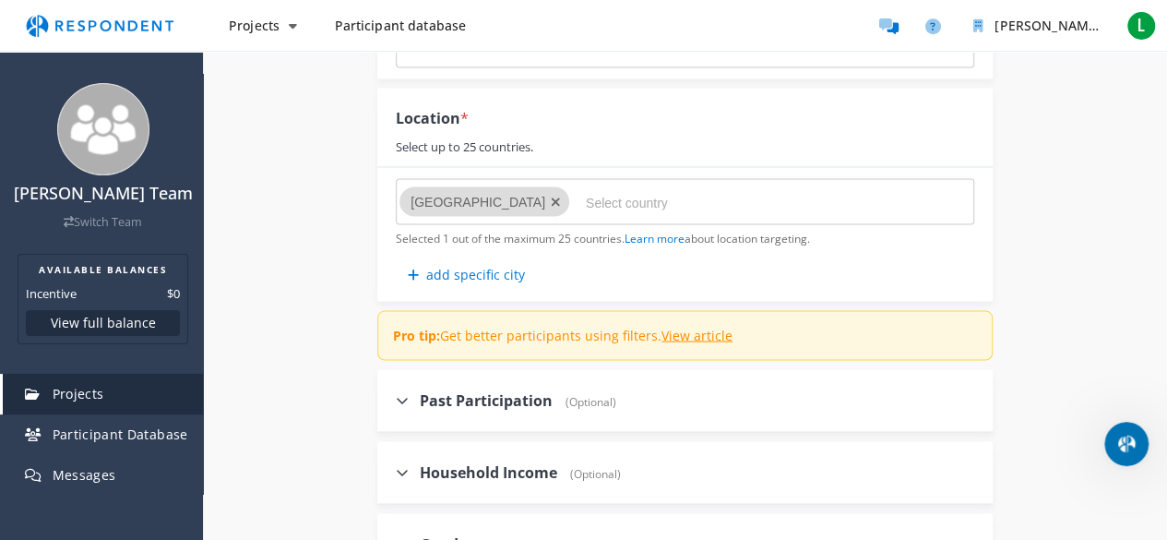
click at [675, 393] on div "Past Participation (Optional)" at bounding box center [684, 400] width 615 height 63
click at [400, 396] on icon at bounding box center [402, 399] width 13 height 15
click at [389, 396] on input "Past Participation (Optional)" at bounding box center [383, 399] width 12 height 12
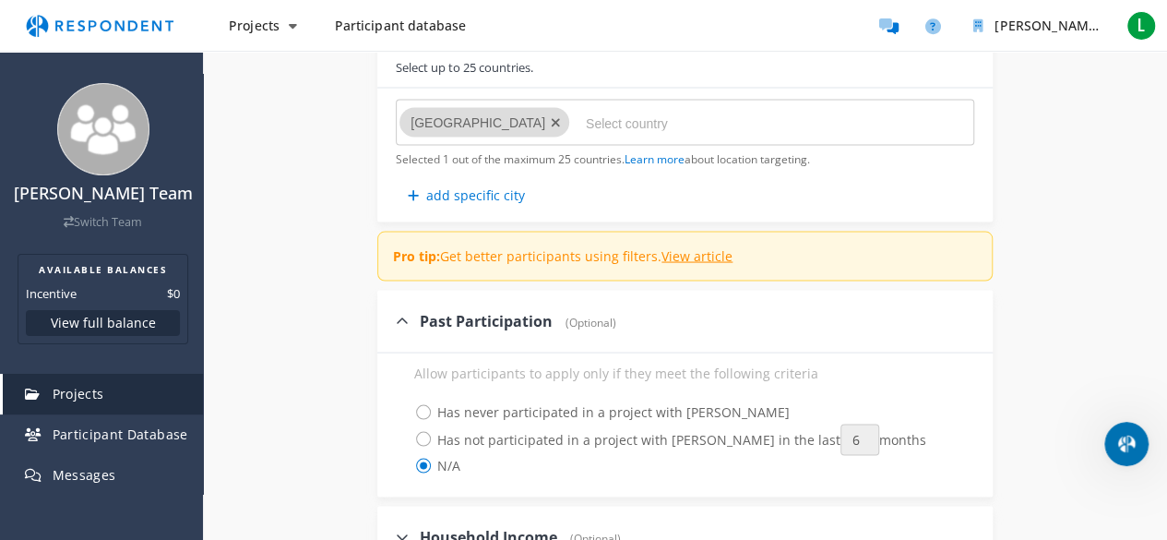
scroll to position [1753, 0]
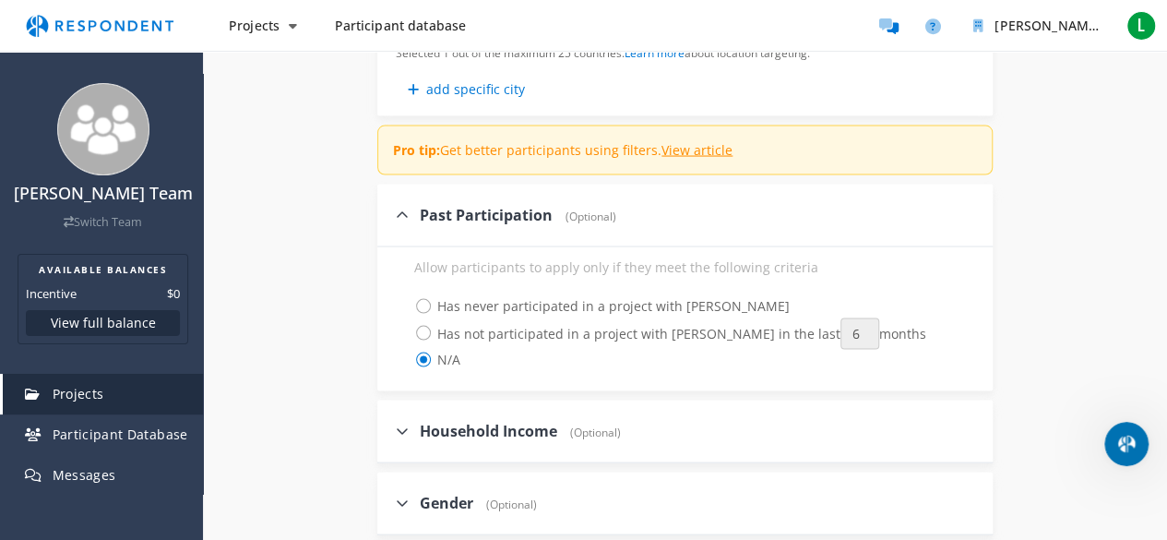
click at [402, 212] on icon at bounding box center [402, 215] width 13 height 15
click at [389, 212] on input "Past Participation (Optional)" at bounding box center [383, 214] width 12 height 12
checkbox input "false"
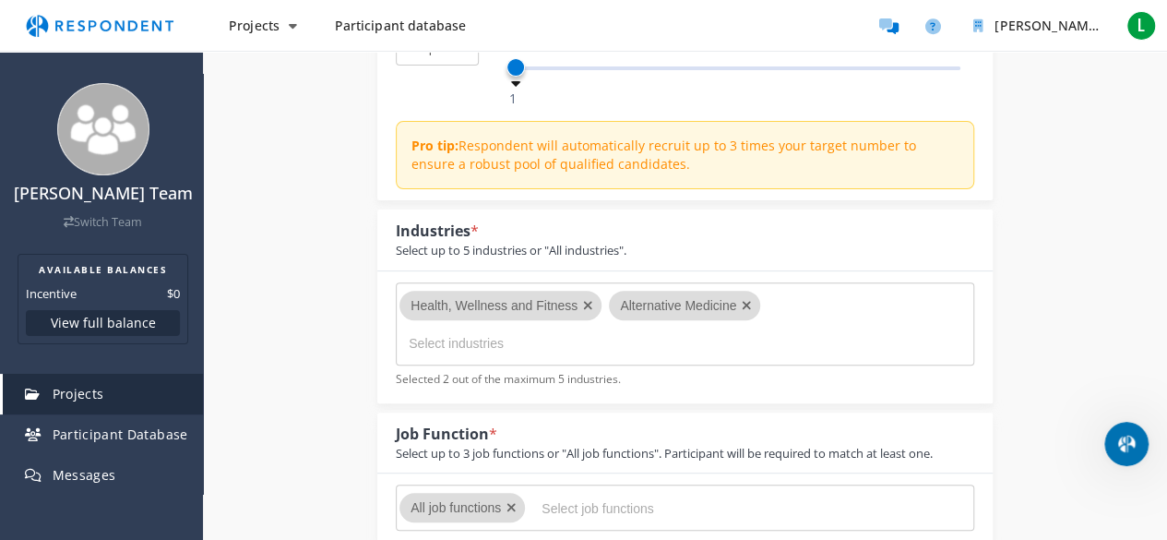
scroll to position [184, 0]
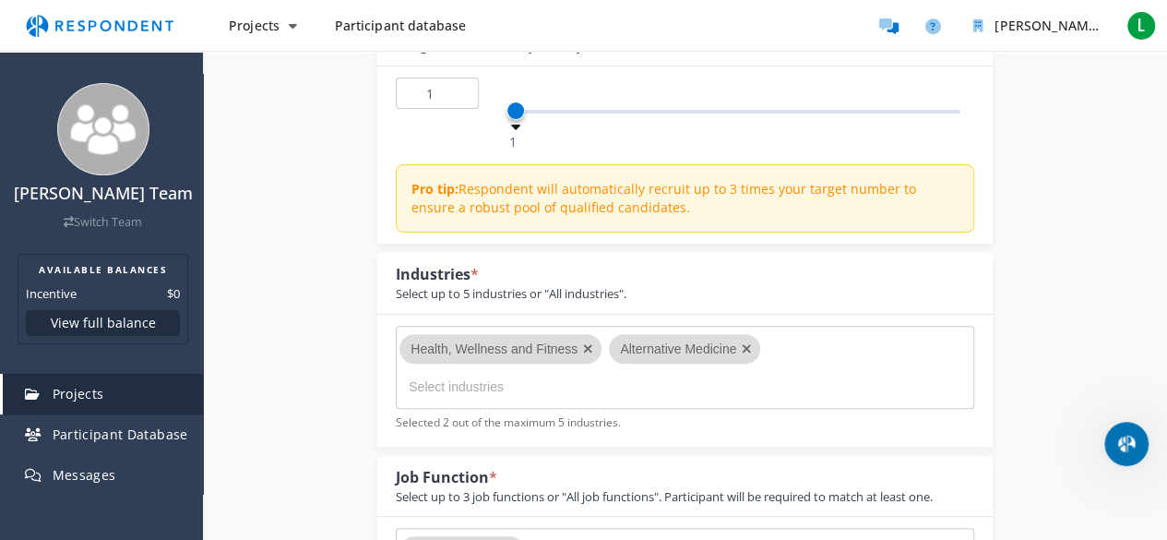
click at [587, 350] on icon "Remove Health, Wellness and Fitness" at bounding box center [588, 348] width 10 height 13
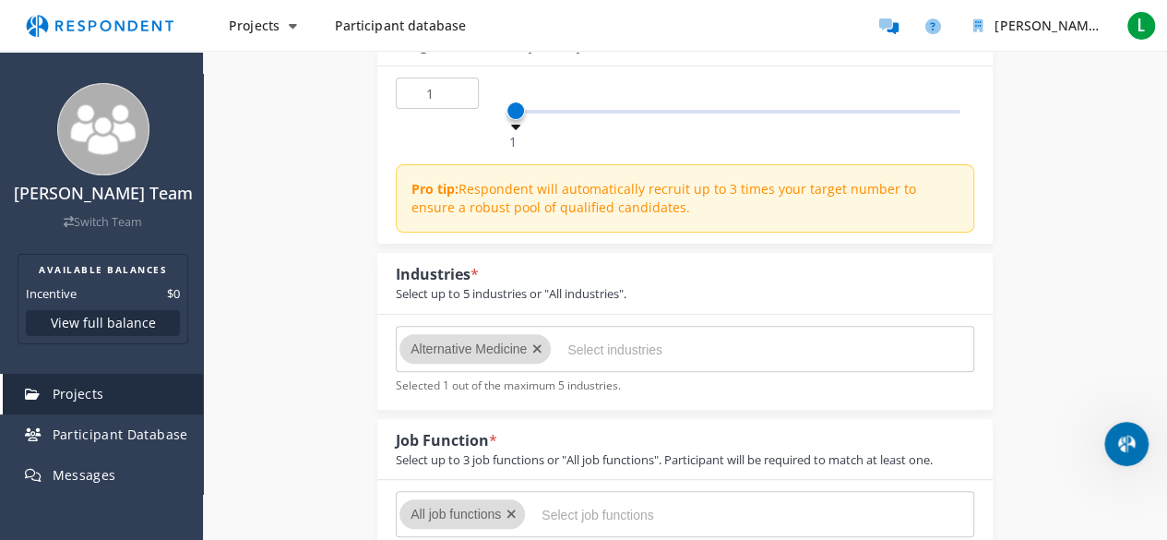
click at [537, 344] on icon "Remove Alternative Medicine" at bounding box center [537, 348] width 10 height 13
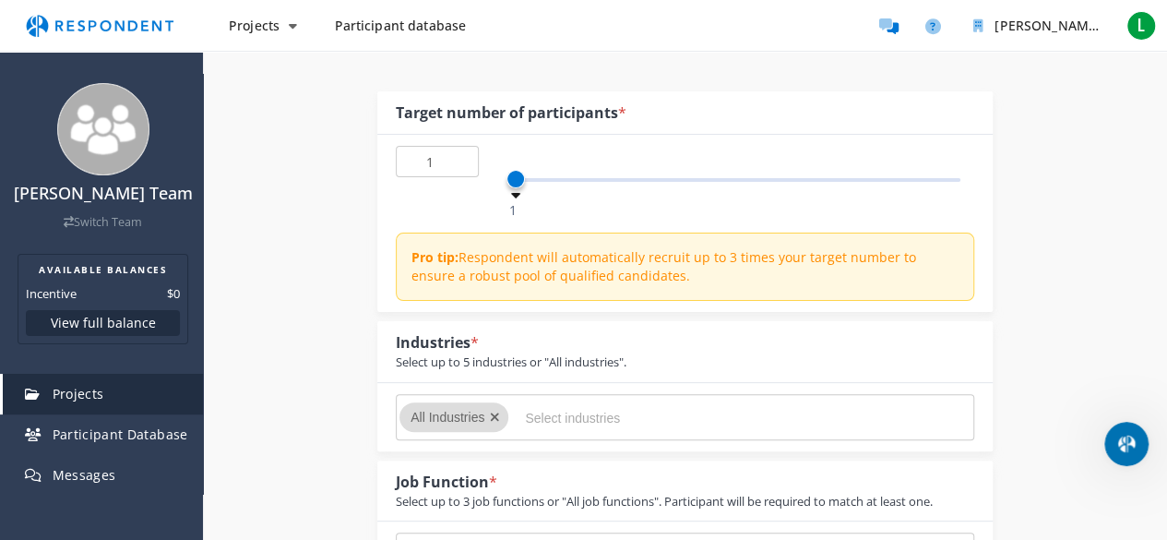
scroll to position [0, 0]
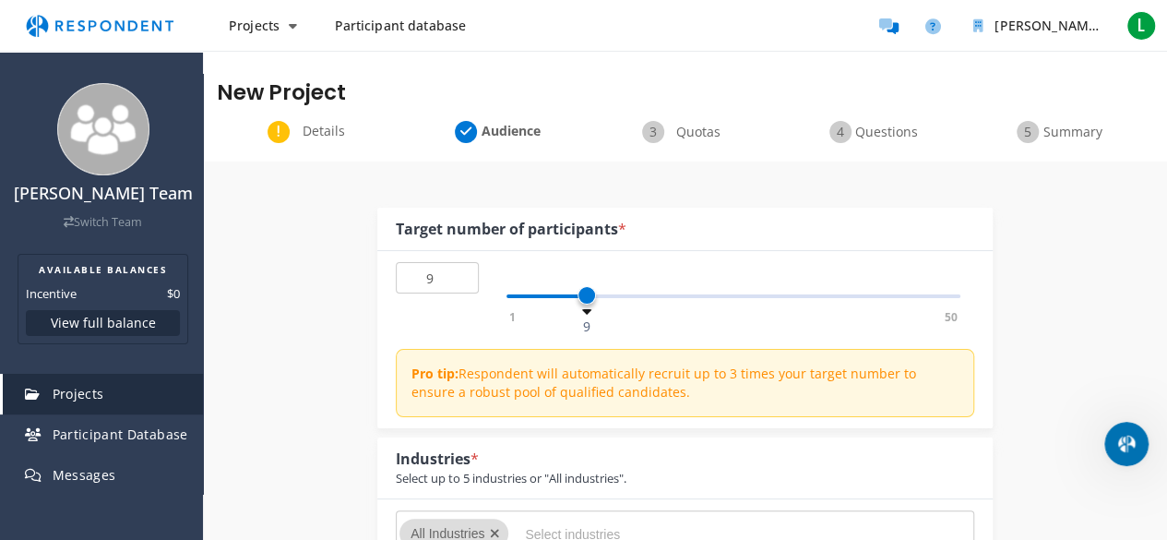
type input "8"
drag, startPoint x: 515, startPoint y: 291, endPoint x: 578, endPoint y: 329, distance: 74.0
click at [578, 298] on div "1 50 8" at bounding box center [733, 296] width 454 height 4
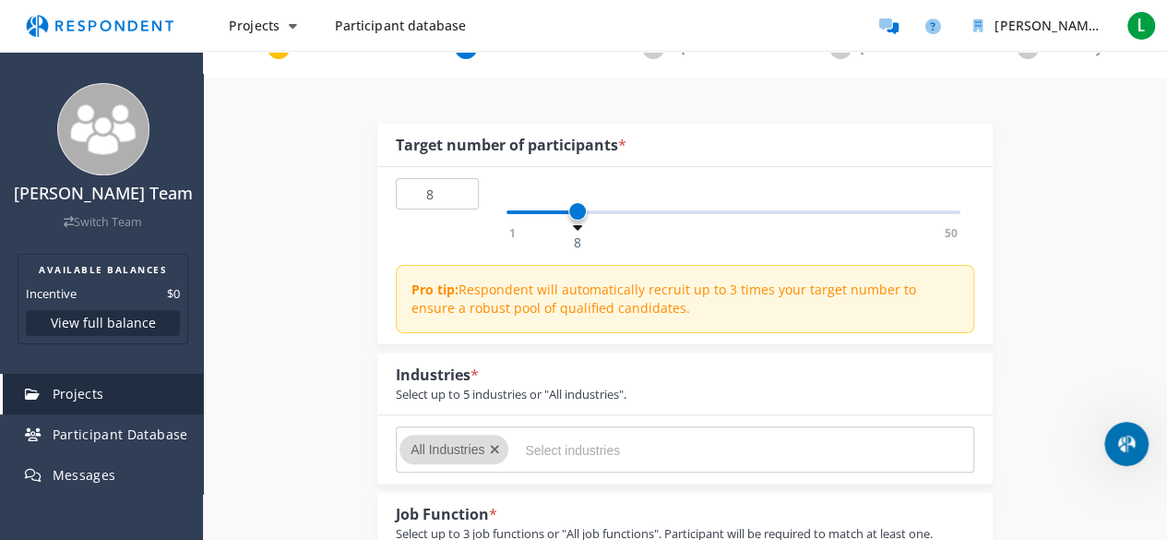
scroll to position [184, 0]
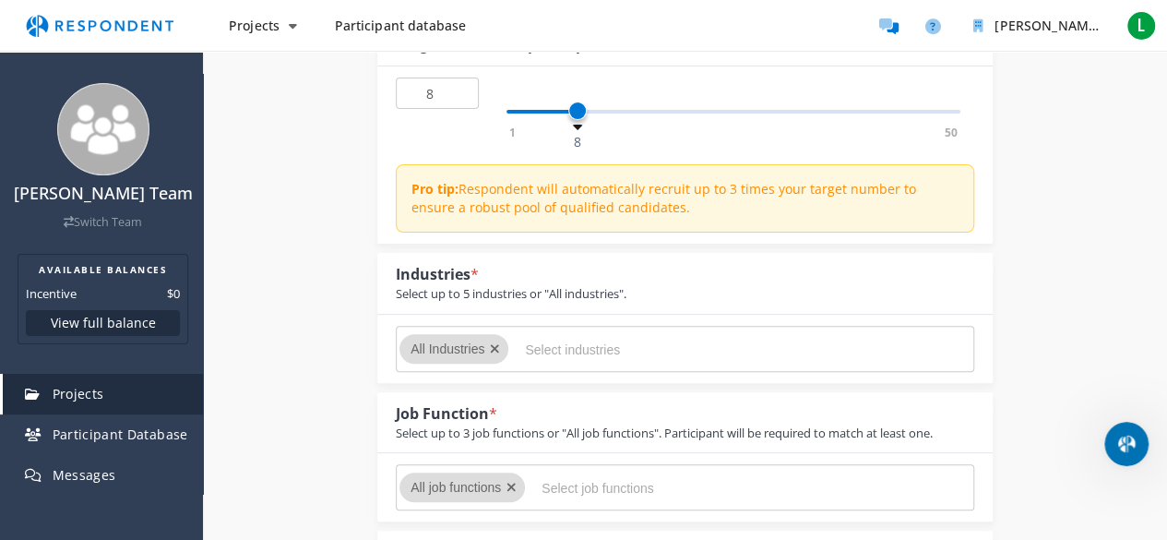
click at [921, 296] on div "Industries * Select up to 5 industries or "All industries"." at bounding box center [684, 283] width 615 height 61
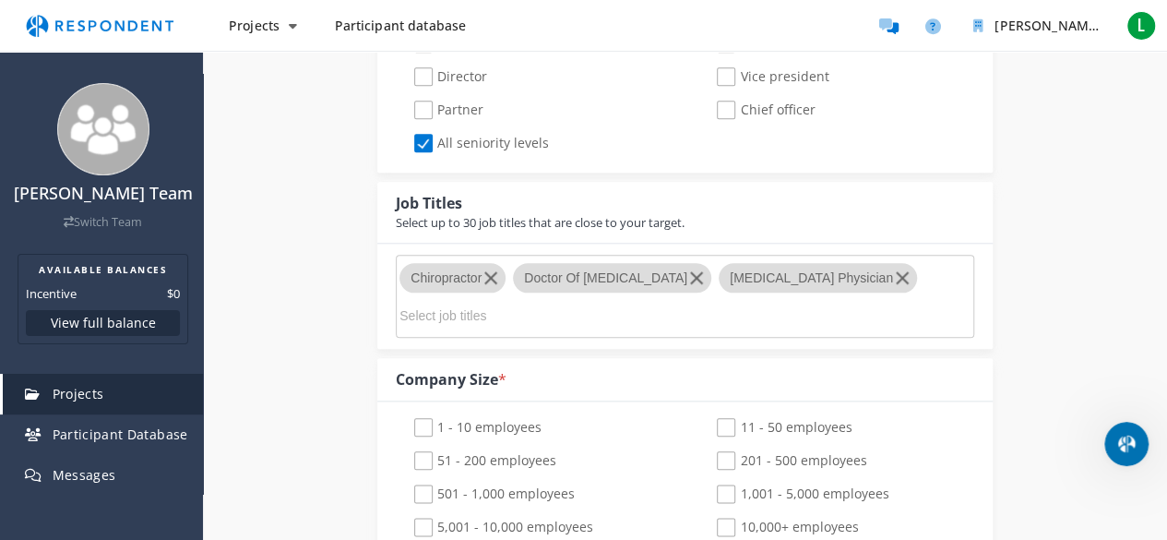
scroll to position [738, 0]
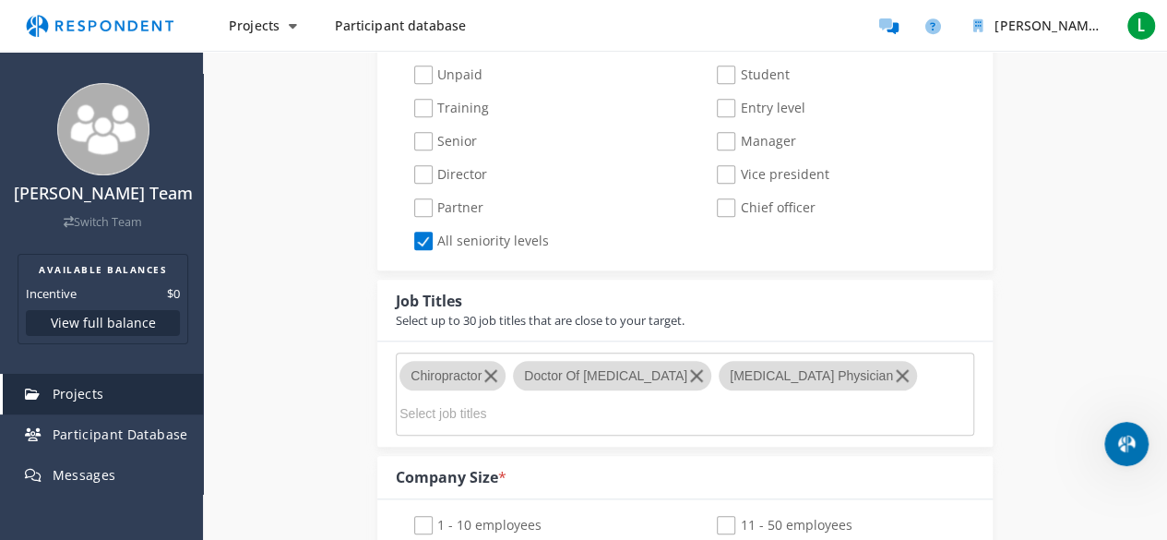
click at [422, 237] on span "All seniority levels" at bounding box center [481, 243] width 135 height 22
click at [408, 237] on input "All seniority levels" at bounding box center [402, 241] width 12 height 12
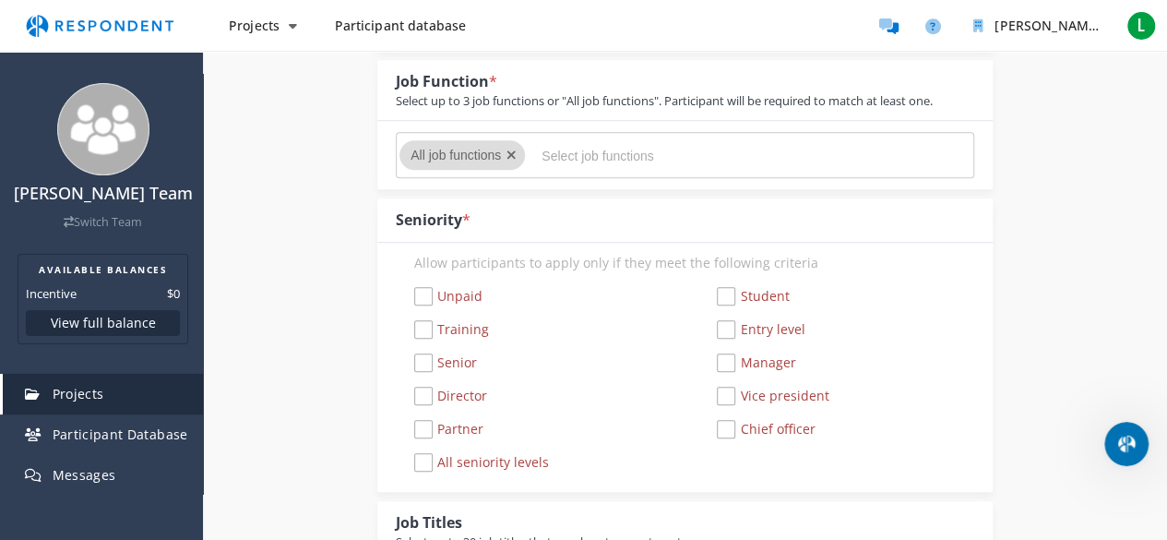
scroll to position [504, 0]
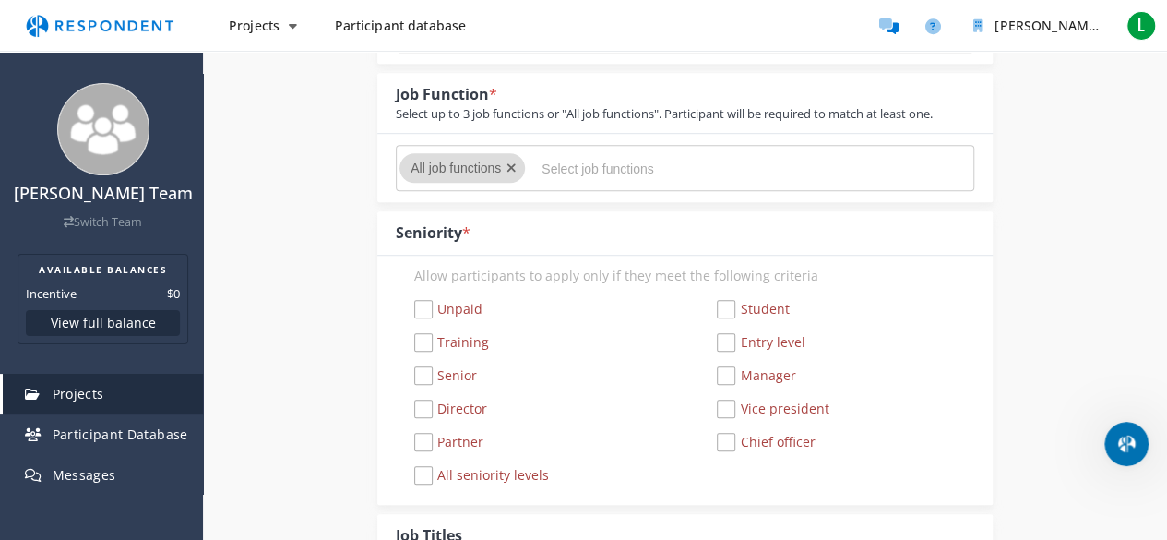
click at [429, 470] on span "All seniority levels" at bounding box center [481, 477] width 135 height 22
click at [408, 470] on input "All seniority levels" at bounding box center [402, 476] width 12 height 12
checkbox input "true"
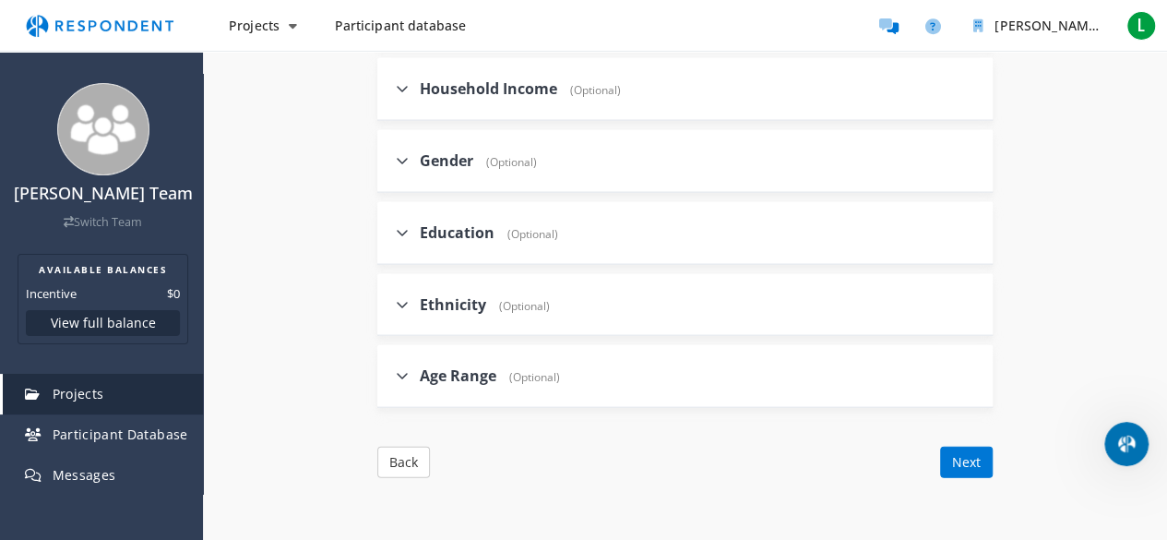
scroll to position [2099, 0]
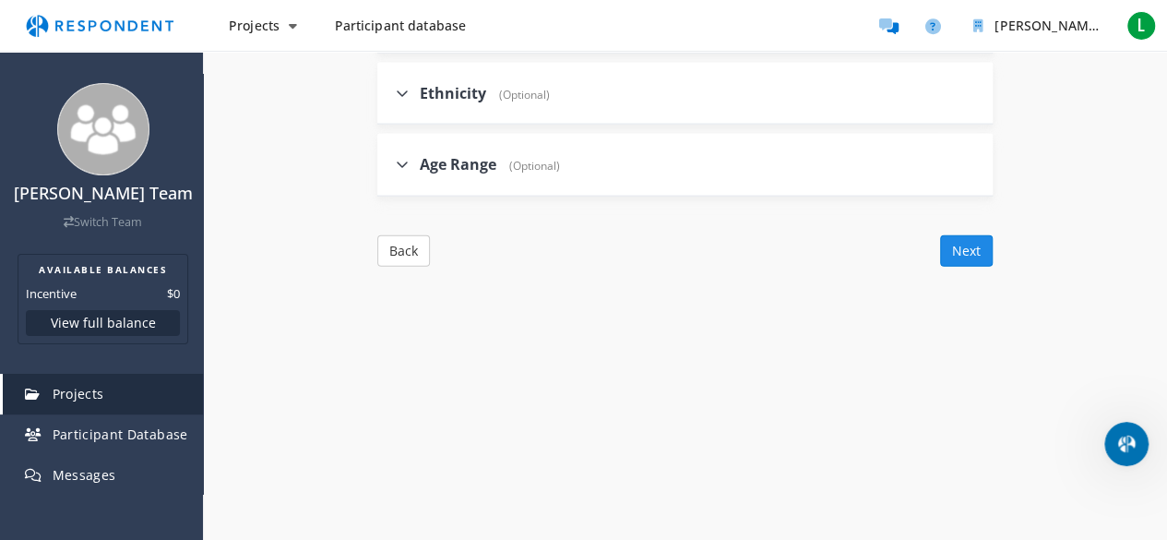
click at [970, 247] on button "Next" at bounding box center [966, 250] width 53 height 31
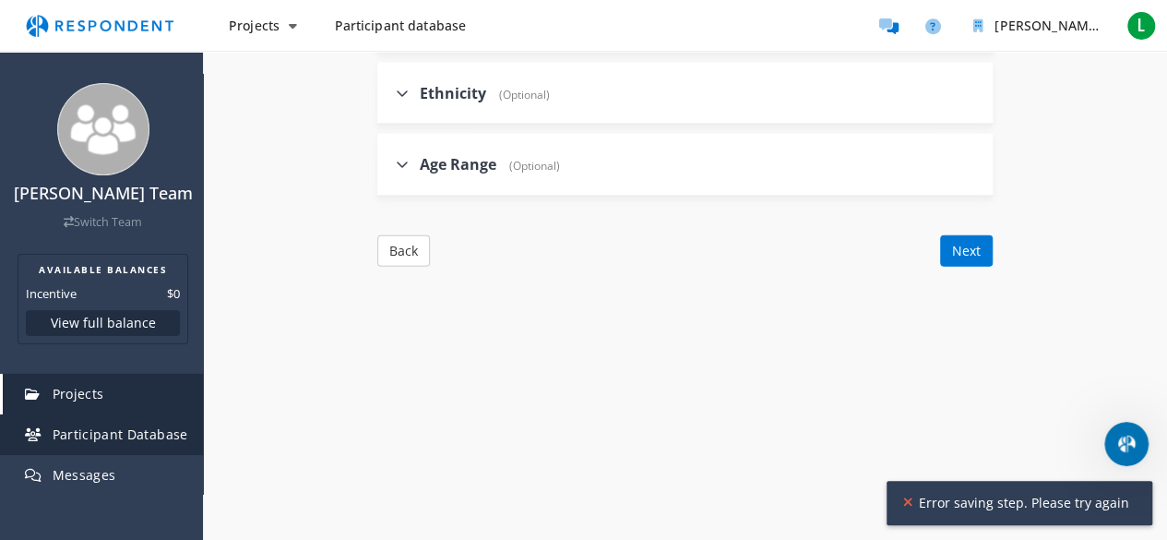
click at [93, 427] on span "Participant Database" at bounding box center [121, 434] width 136 height 18
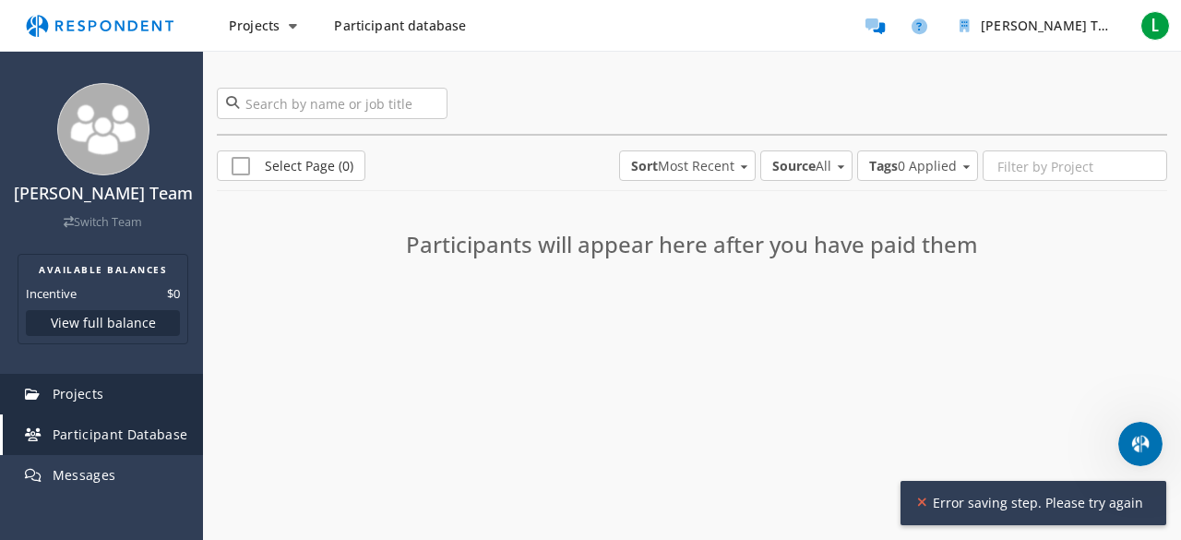
click at [96, 387] on span "Projects" at bounding box center [79, 394] width 52 height 18
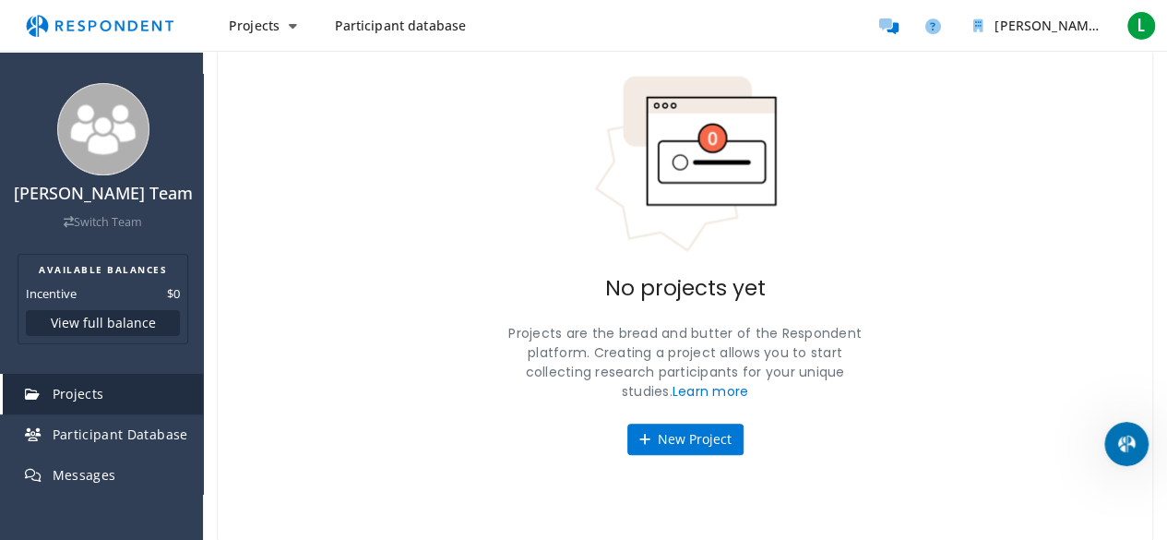
scroll to position [123, 0]
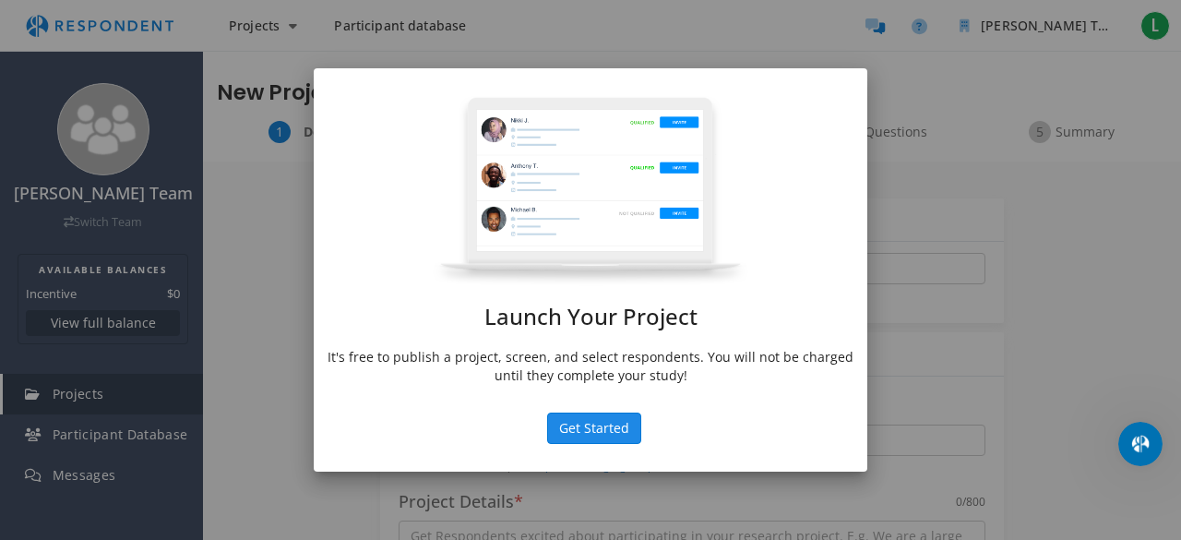
click at [605, 422] on button "Get Started" at bounding box center [594, 427] width 94 height 31
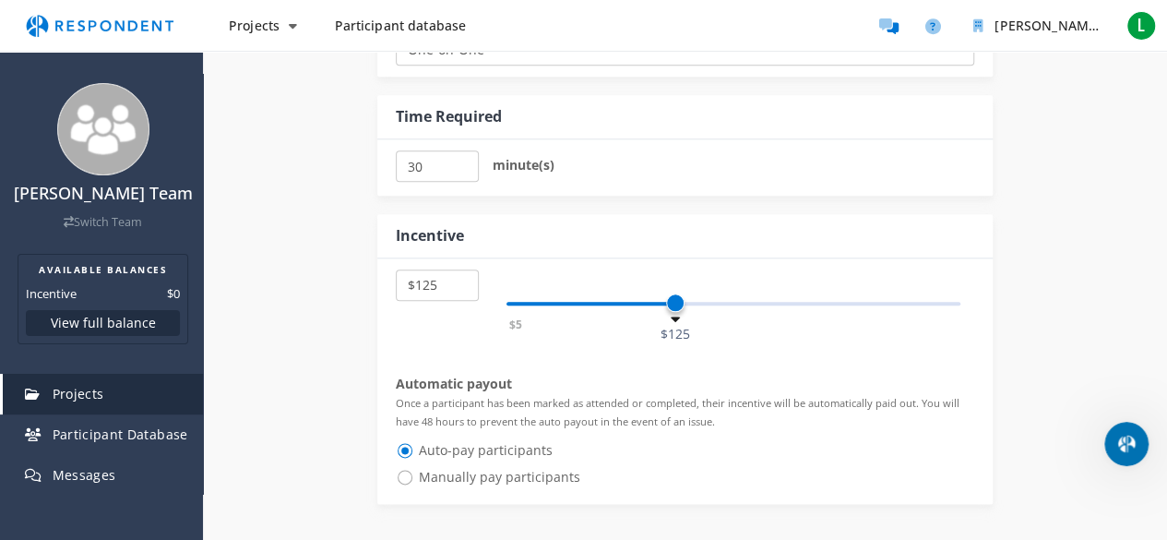
scroll to position [1015, 0]
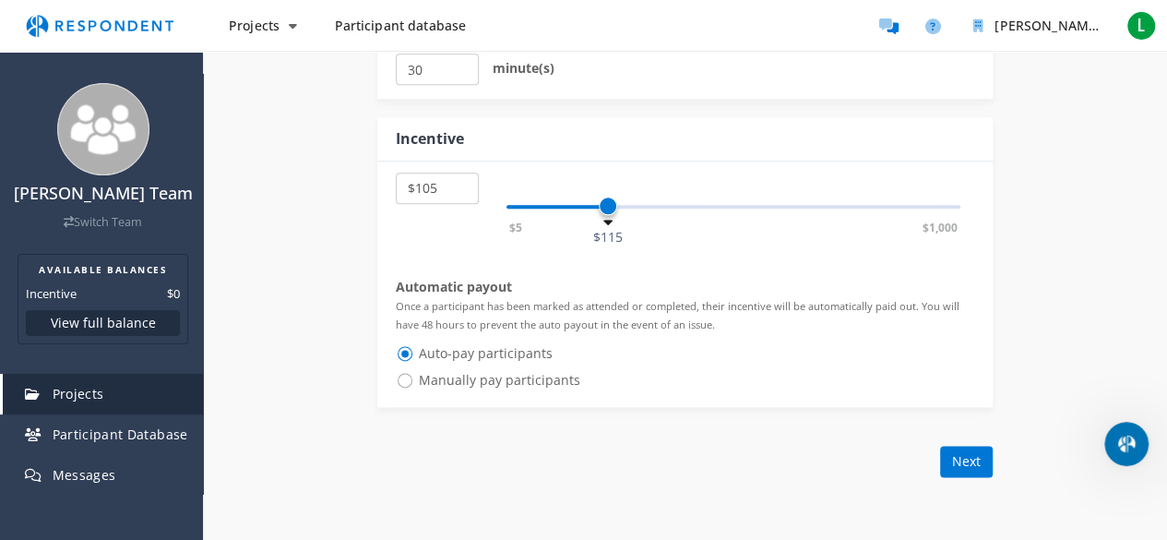
select select "number:100"
drag, startPoint x: 670, startPoint y: 208, endPoint x: 593, endPoint y: 210, distance: 76.6
click at [593, 211] on span at bounding box center [595, 205] width 18 height 18
click at [740, 361] on div "Auto-pay participants" at bounding box center [685, 355] width 578 height 27
click at [974, 458] on button "Next" at bounding box center [966, 461] width 53 height 31
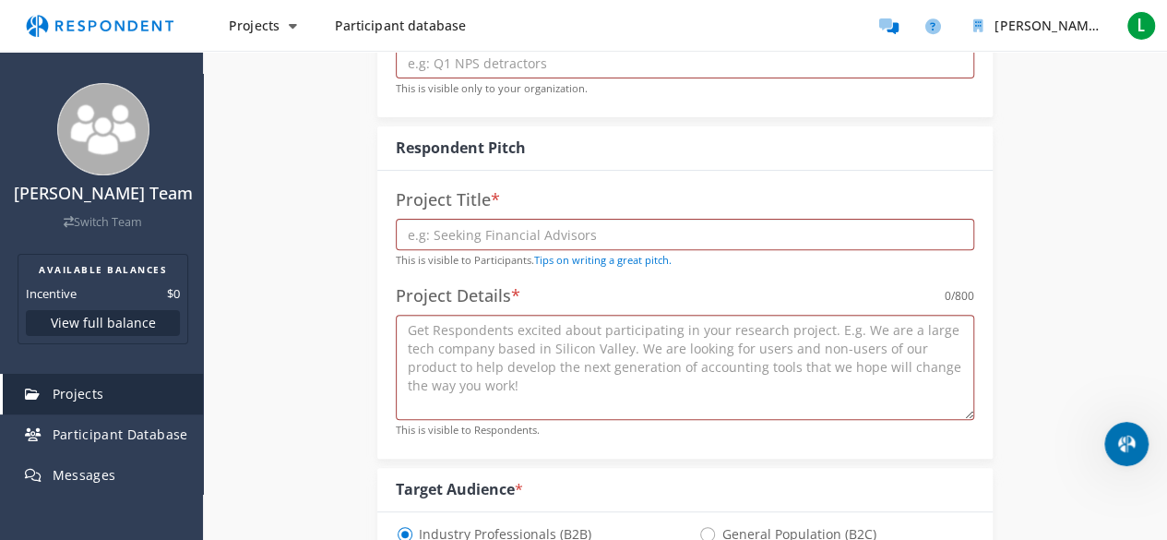
scroll to position [369, 0]
